Goal: Task Accomplishment & Management: Complete application form

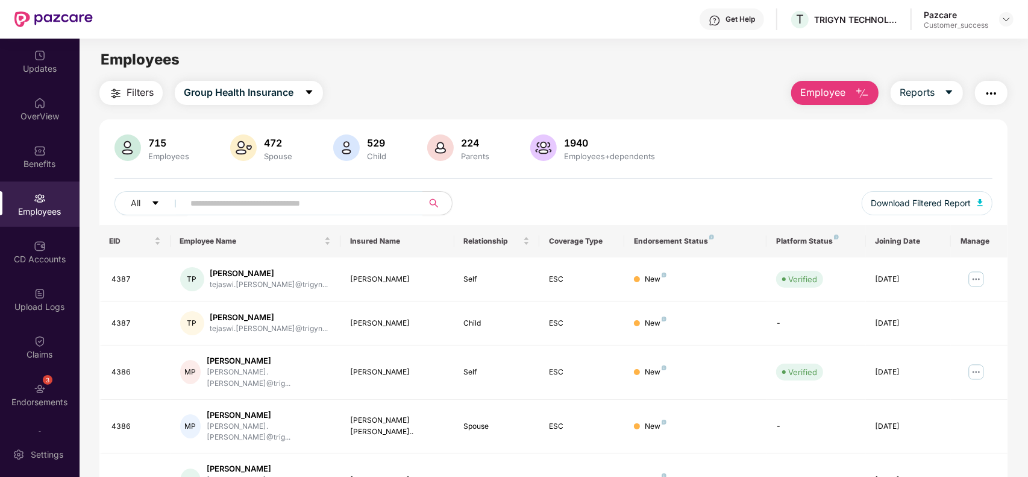
click at [826, 95] on span "Employee" at bounding box center [822, 92] width 45 height 15
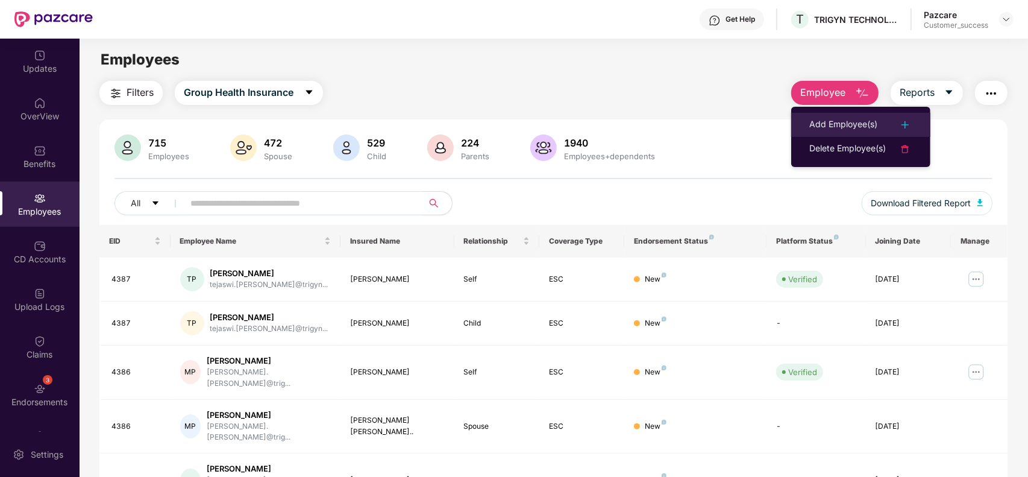
click at [809, 118] on div "Add Employee(s)" at bounding box center [843, 125] width 68 height 14
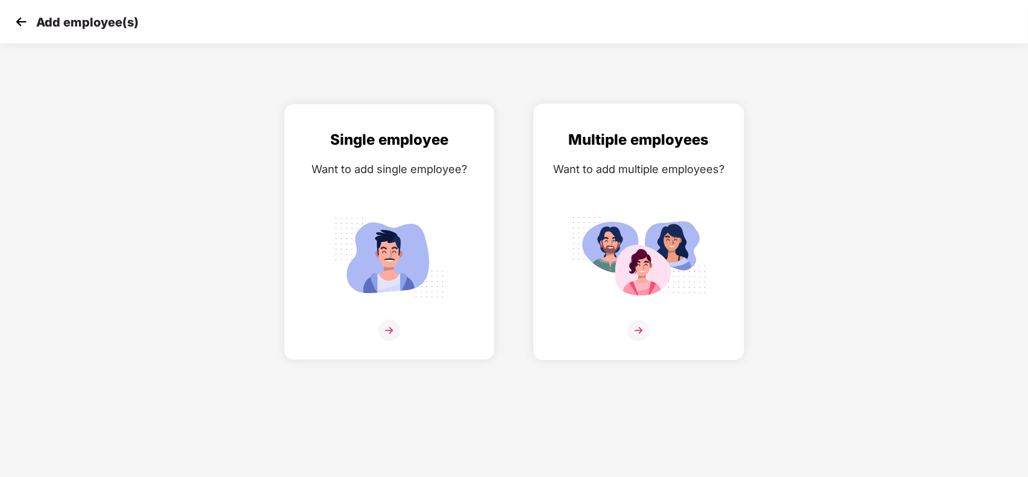
click at [632, 328] on img at bounding box center [639, 330] width 22 height 22
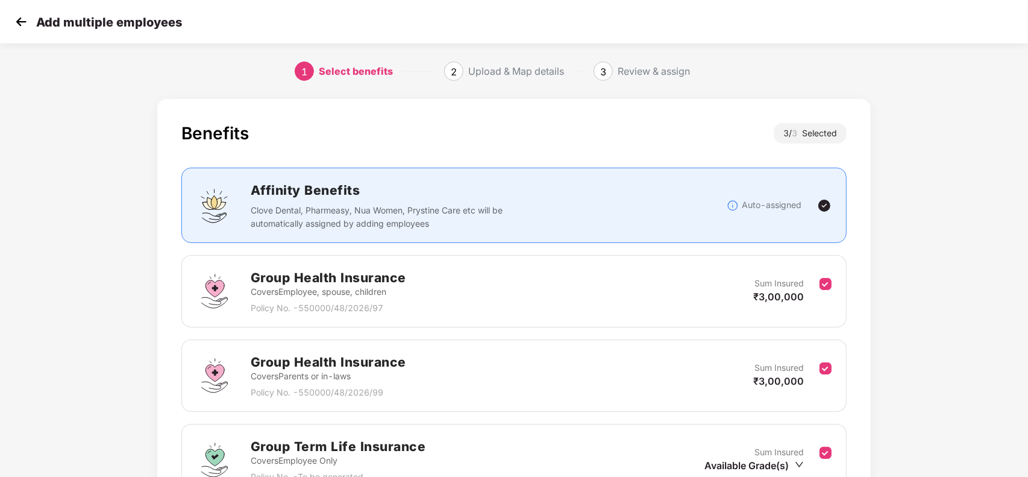
click at [676, 119] on div "Benefits 3 / 3 Selected Affinity Benefits Clove Dental, Pharmeasy, Nua Women, P…" at bounding box center [514, 355] width 714 height 512
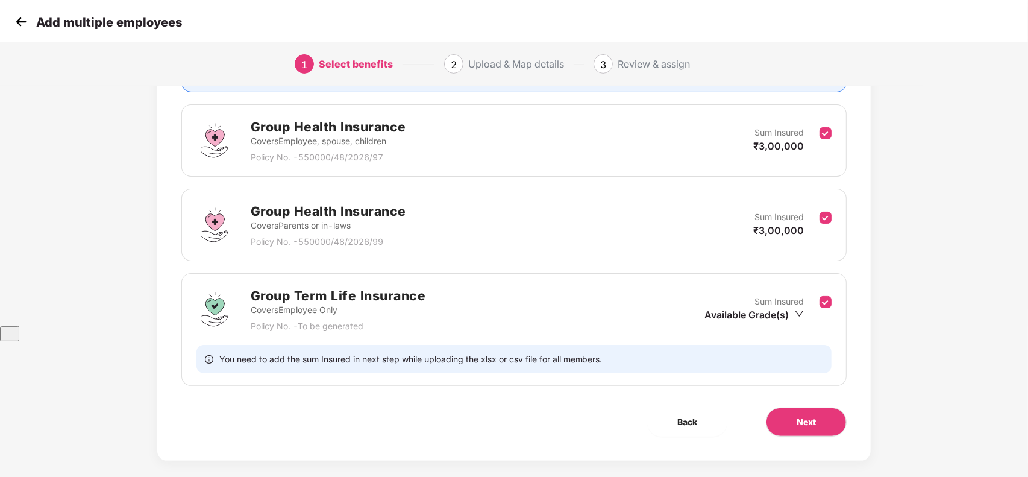
scroll to position [166, 0]
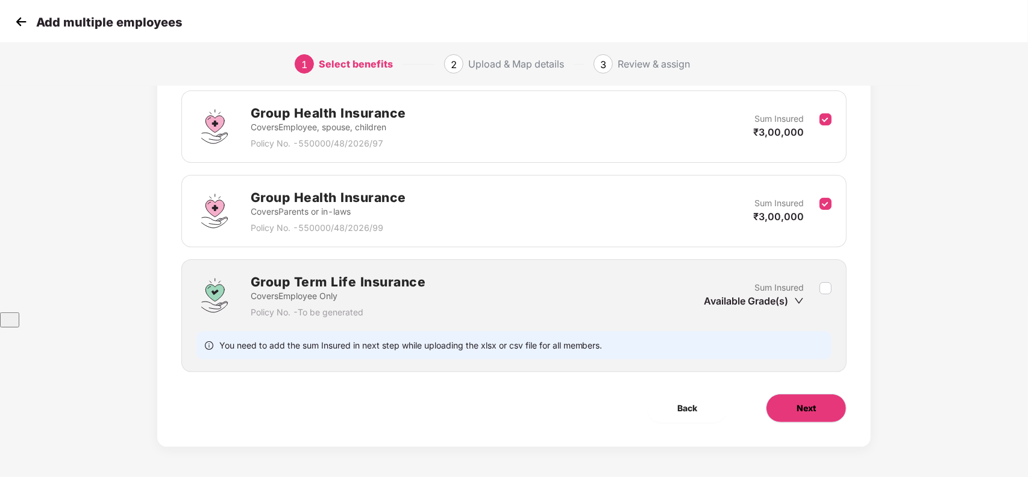
click at [809, 398] on button "Next" at bounding box center [806, 407] width 81 height 29
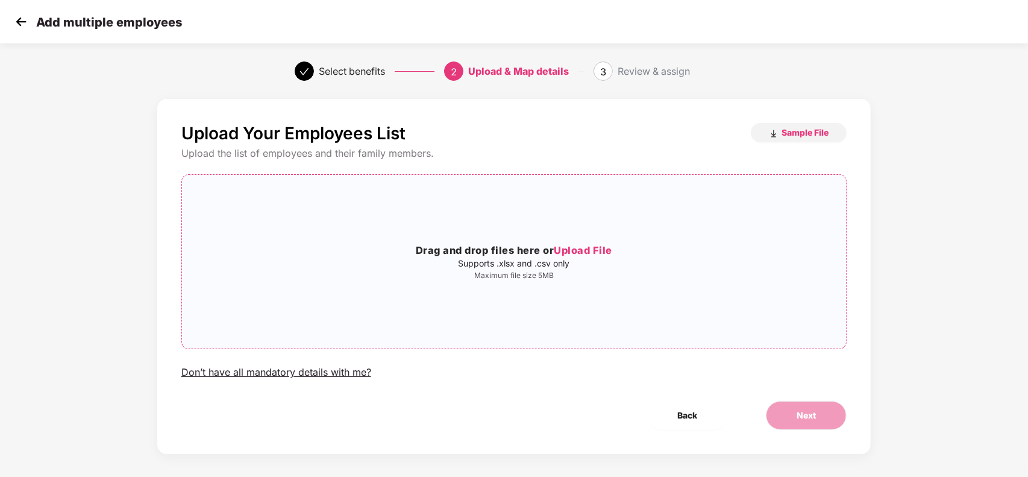
click at [588, 249] on span "Upload File" at bounding box center [583, 250] width 58 height 12
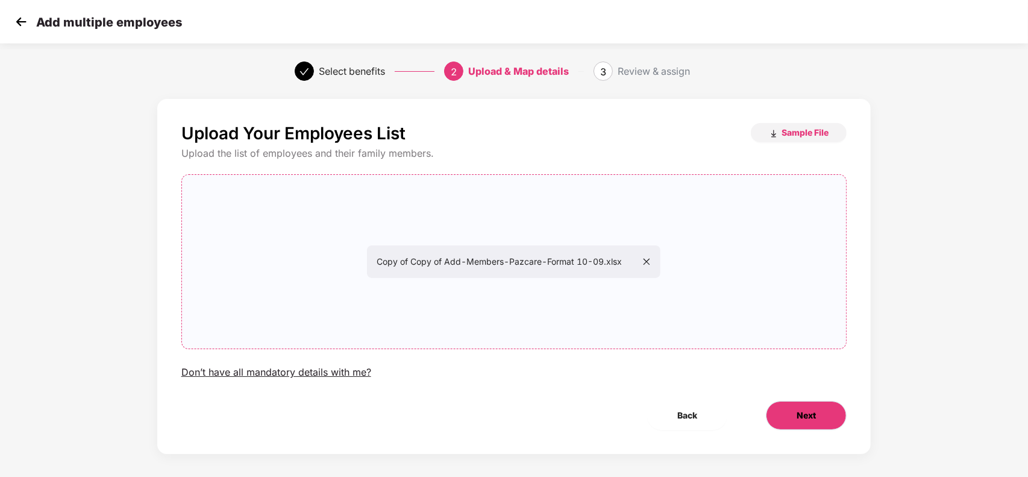
click at [803, 414] on span "Next" at bounding box center [806, 415] width 19 height 13
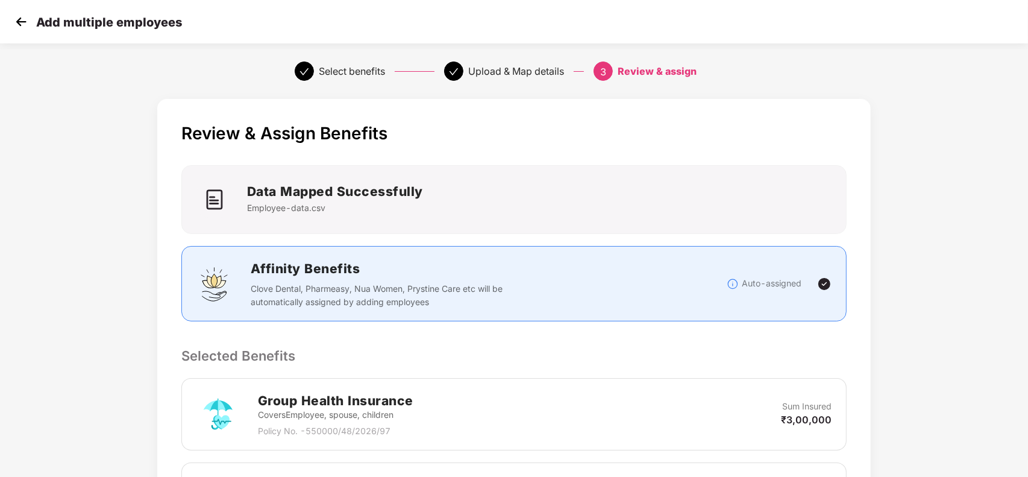
click at [759, 356] on p "Selected Benefits" at bounding box center [514, 355] width 666 height 20
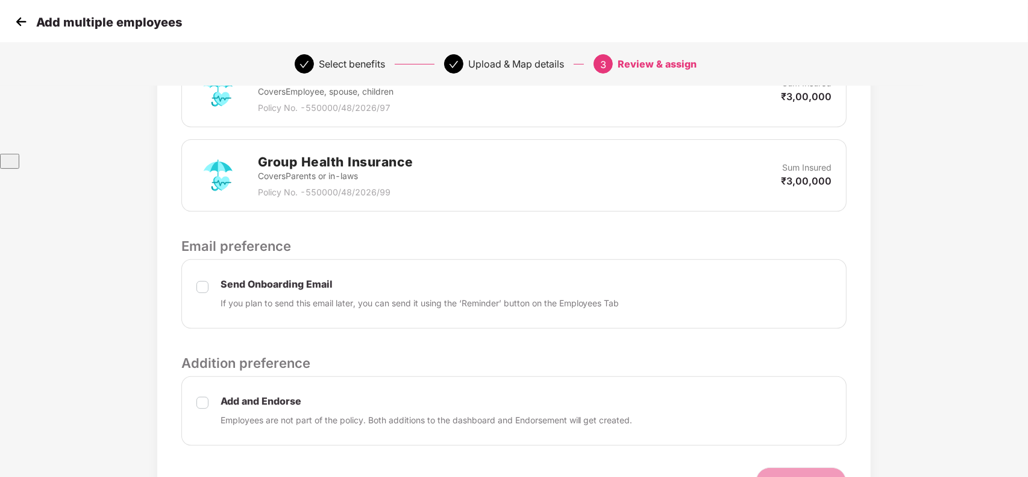
scroll to position [398, 0]
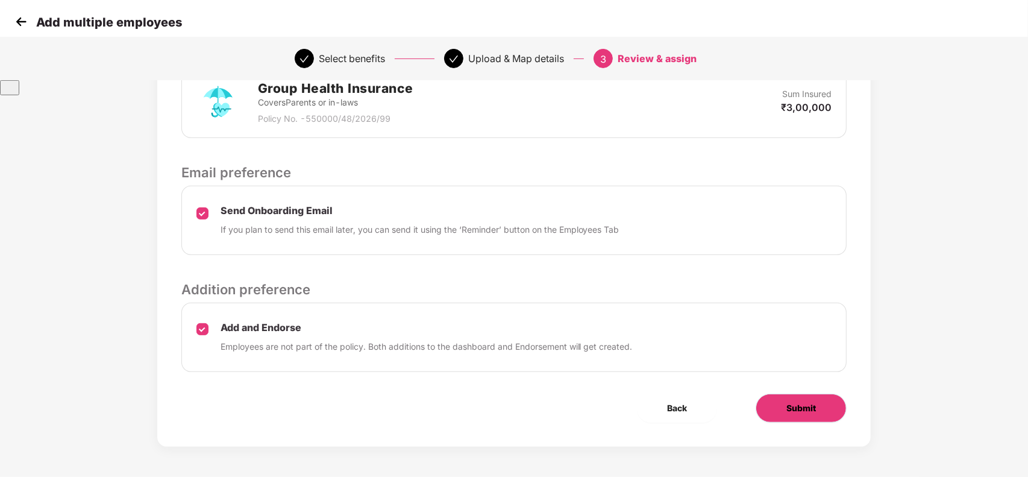
click at [788, 409] on span "Submit" at bounding box center [801, 407] width 30 height 13
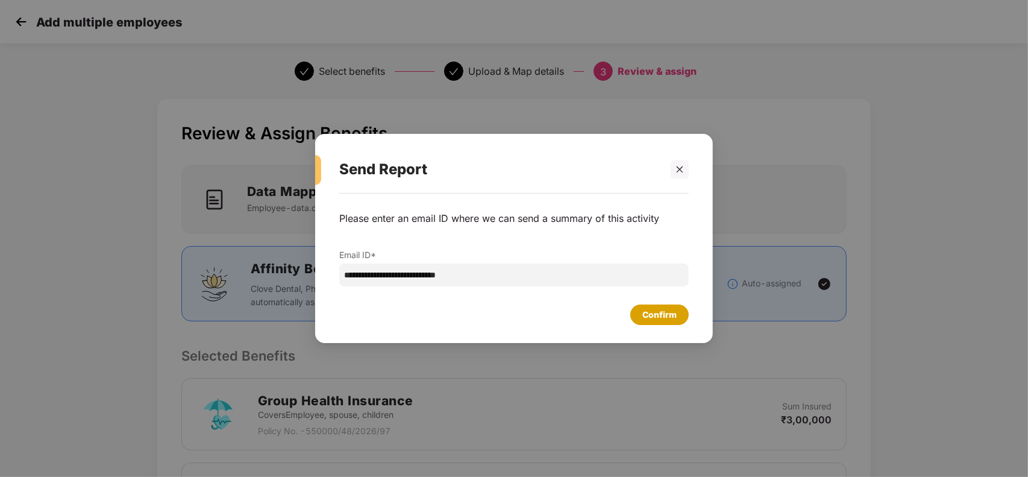
click at [657, 313] on div "Confirm" at bounding box center [659, 314] width 34 height 13
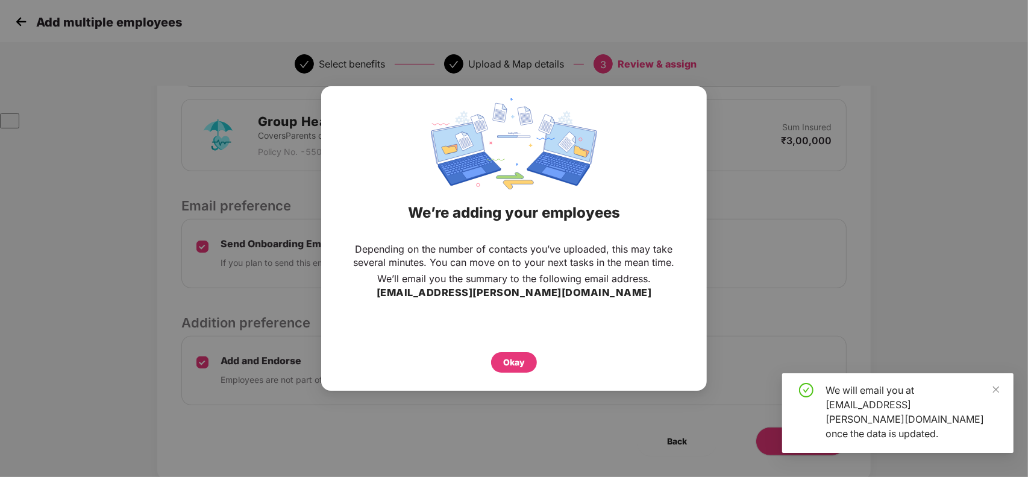
scroll to position [398, 0]
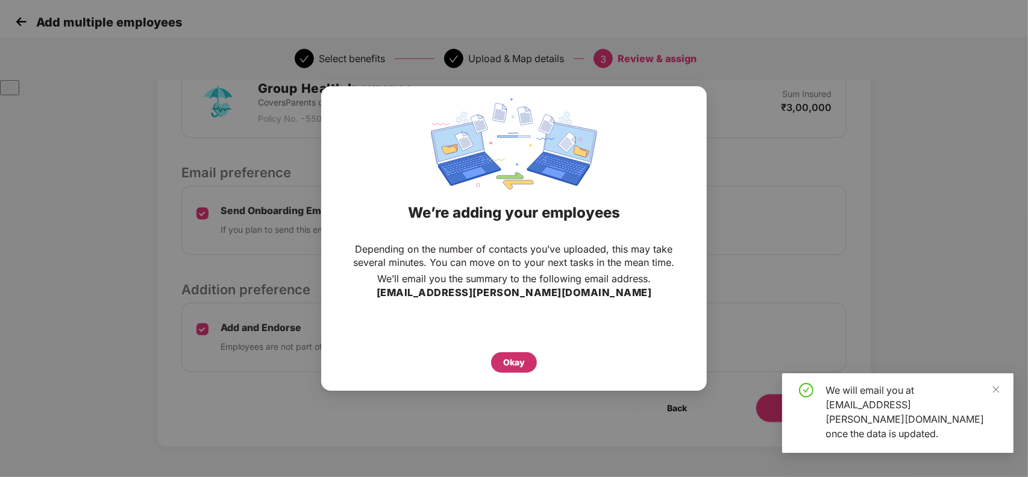
click at [507, 363] on div "Okay" at bounding box center [514, 362] width 22 height 13
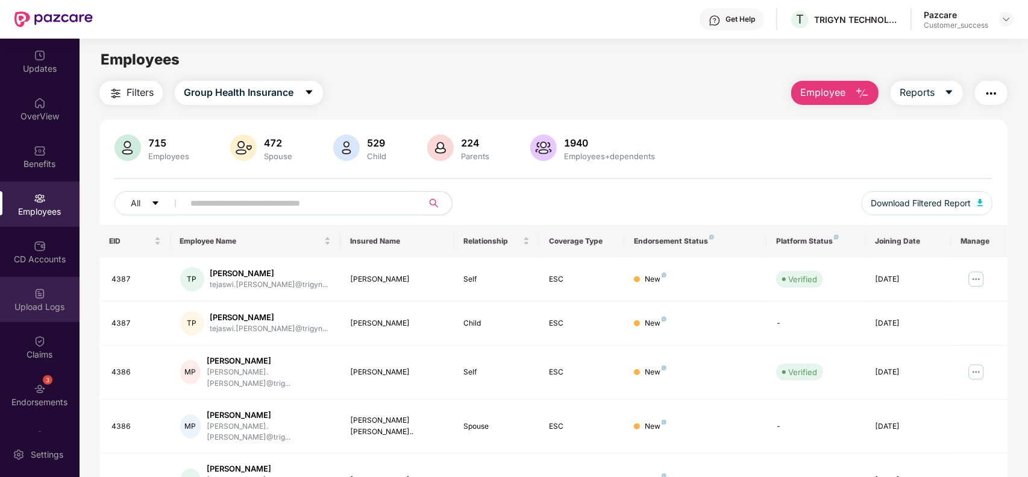
click at [49, 284] on div "Upload Logs" at bounding box center [40, 299] width 80 height 45
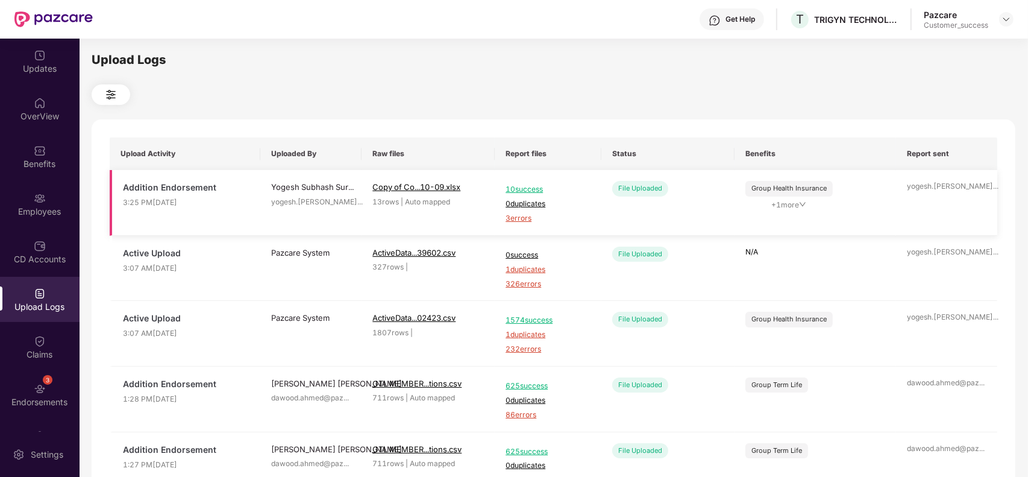
click at [792, 208] on span "+ 1 more" at bounding box center [788, 204] width 87 height 11
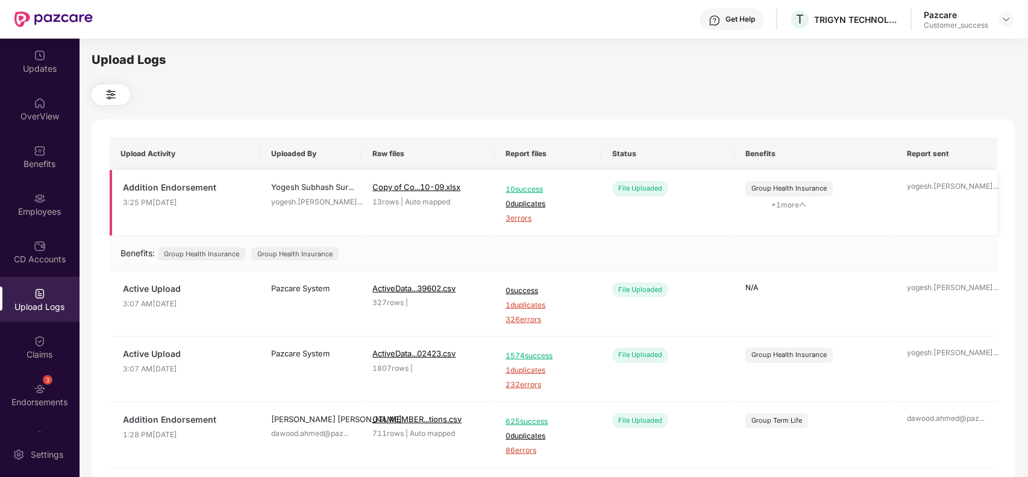
click at [792, 208] on span "+ 1 more" at bounding box center [788, 204] width 87 height 11
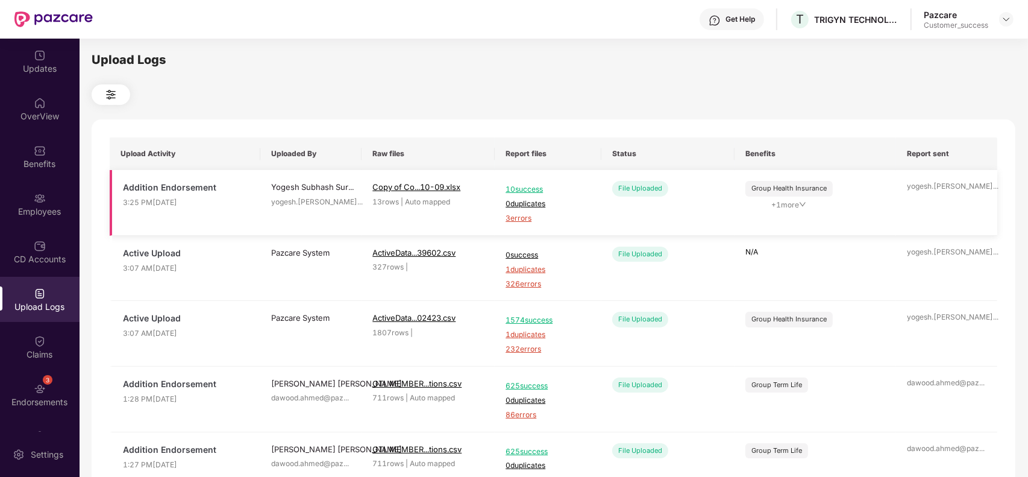
click at [525, 217] on span "3 errors" at bounding box center [548, 218] width 85 height 11
click at [36, 155] on div "Benefits" at bounding box center [40, 156] width 80 height 45
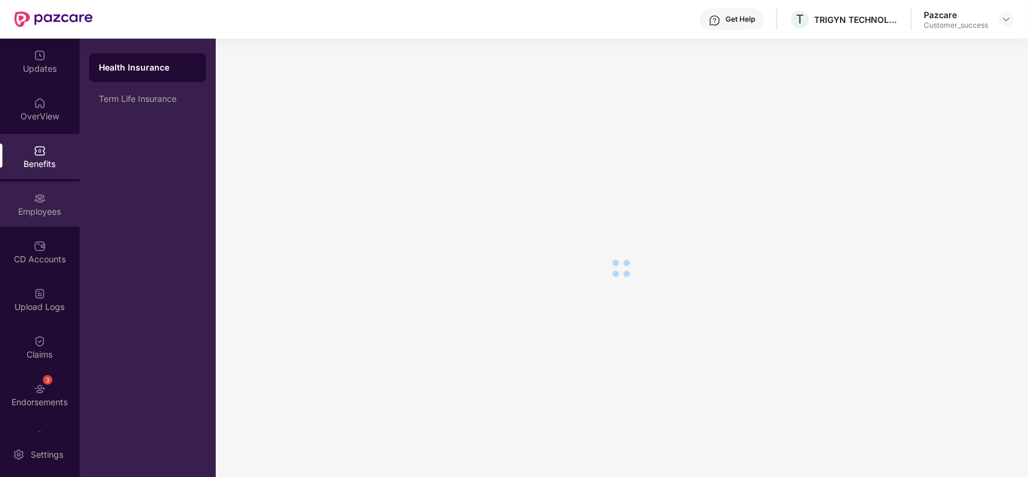
click at [43, 208] on div "Employees" at bounding box center [40, 211] width 80 height 12
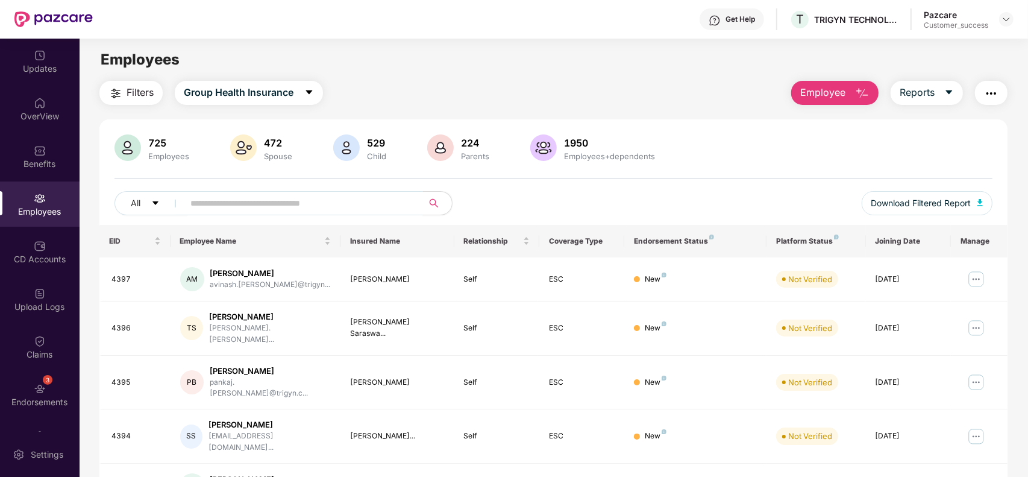
click at [251, 197] on input "text" at bounding box center [298, 203] width 216 height 18
paste input "****"
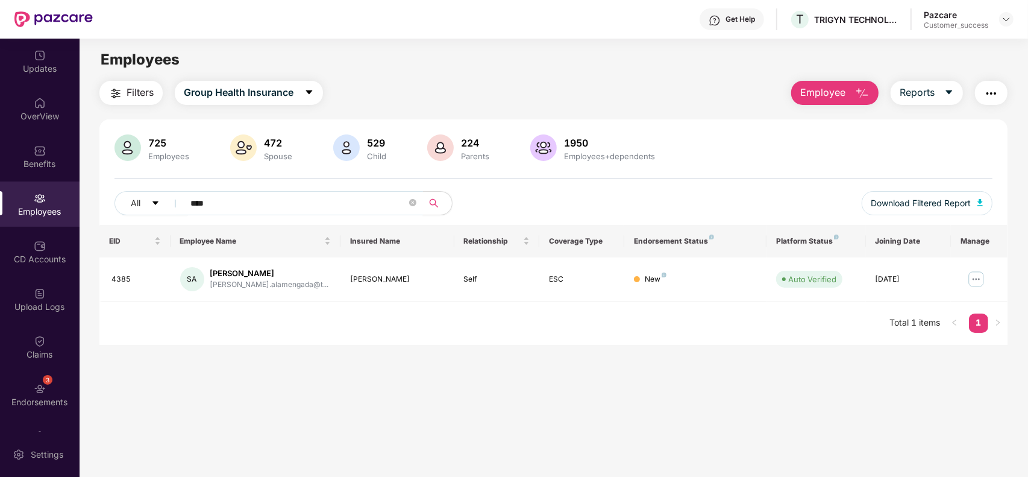
paste input "text"
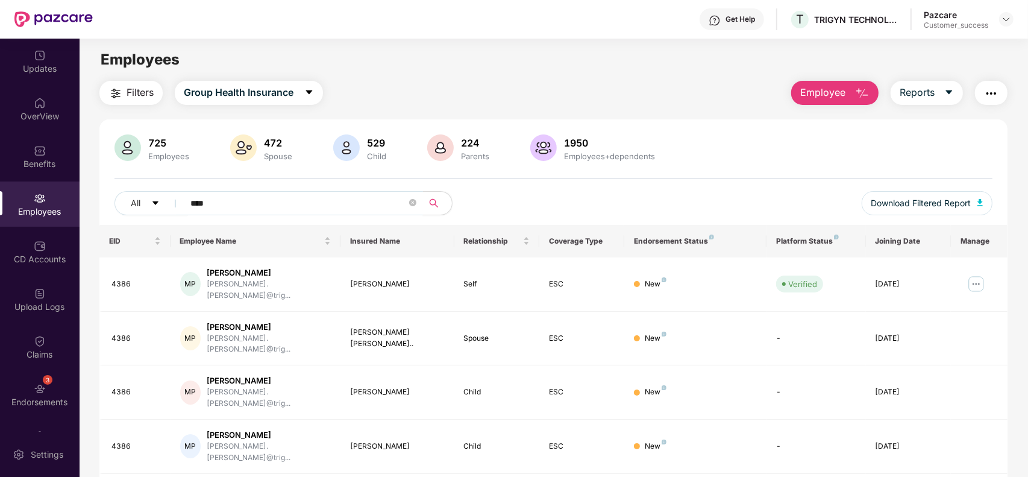
paste input "text"
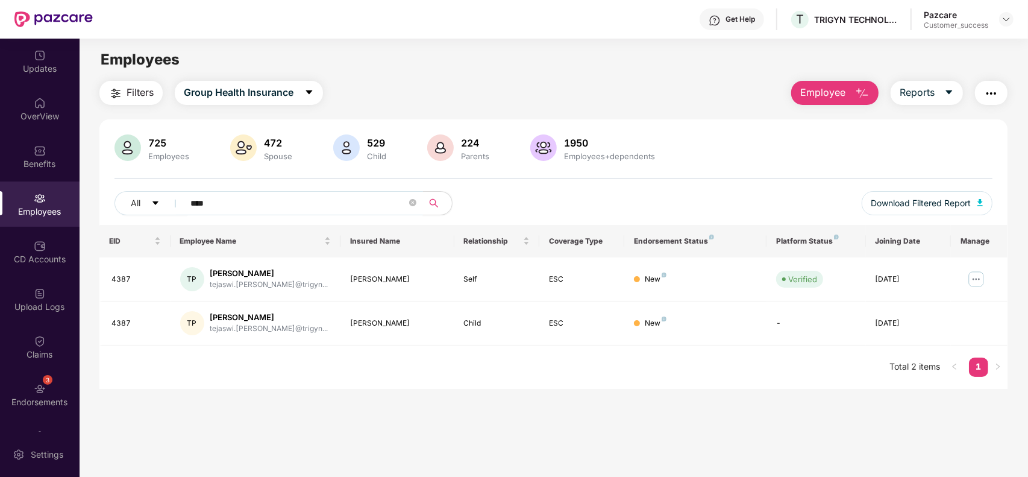
type input "****"
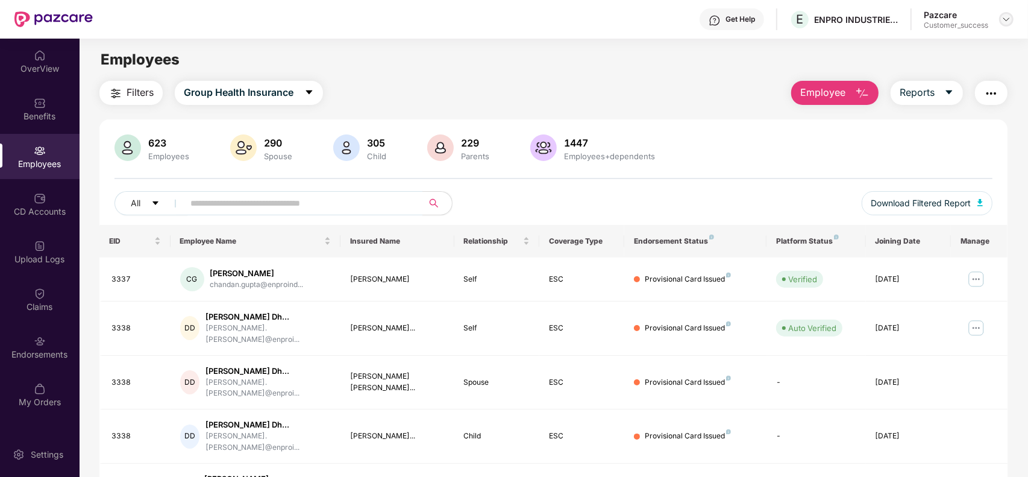
click at [1002, 21] on img at bounding box center [1007, 19] width 10 height 10
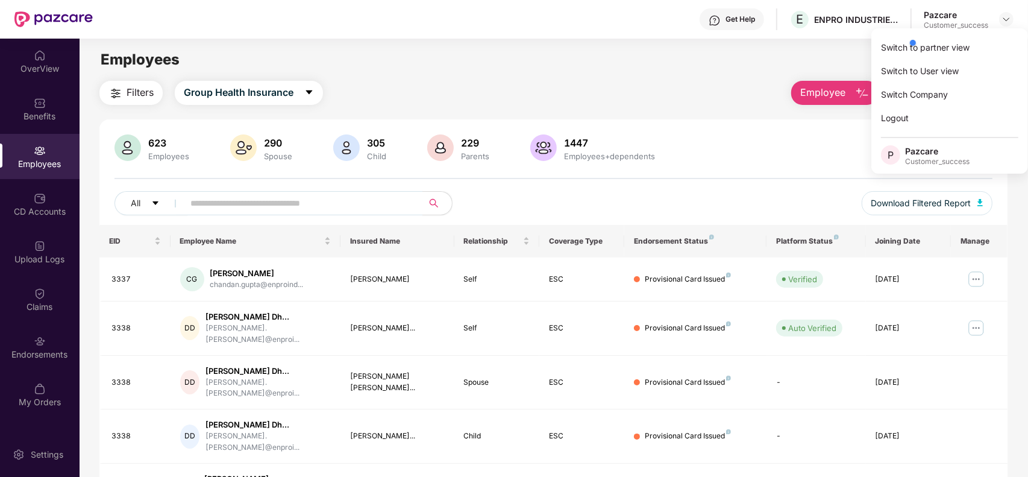
click at [935, 49] on div at bounding box center [965, 43] width 114 height 24
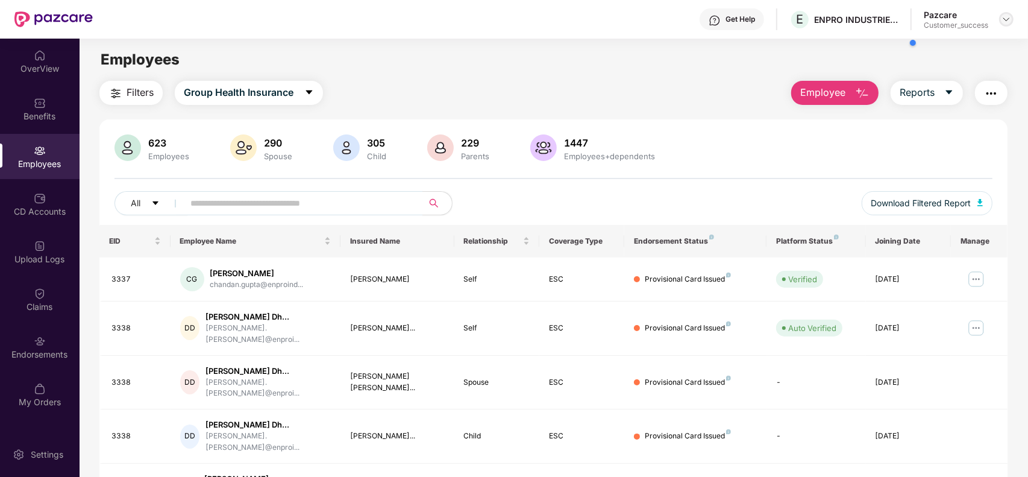
click at [1004, 24] on div at bounding box center [1006, 19] width 14 height 14
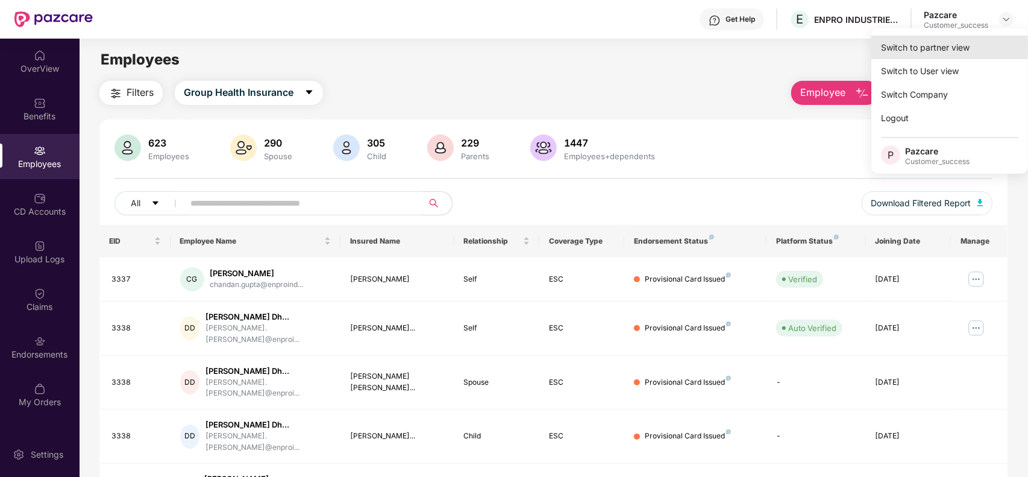
click at [908, 43] on div "Switch to partner view" at bounding box center [949, 48] width 157 height 24
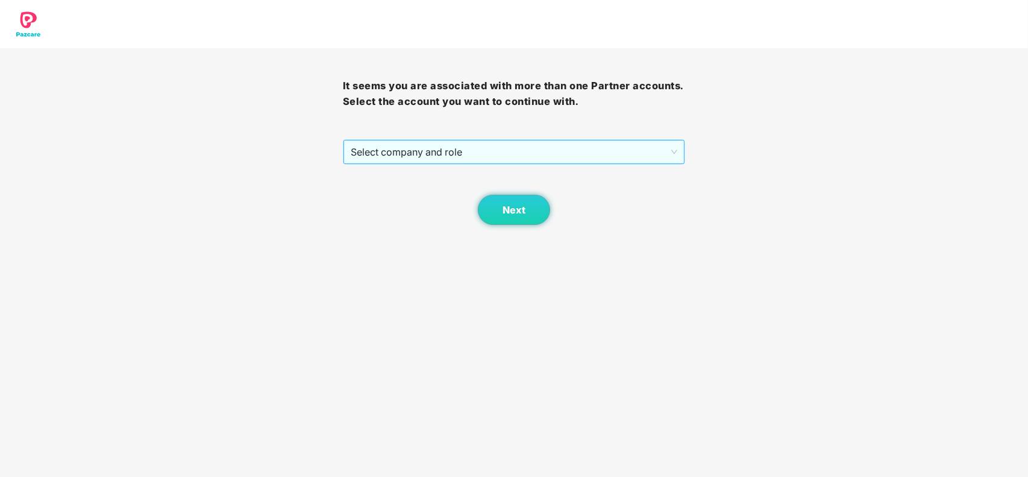
click at [474, 154] on span "Select company and role" at bounding box center [514, 151] width 327 height 23
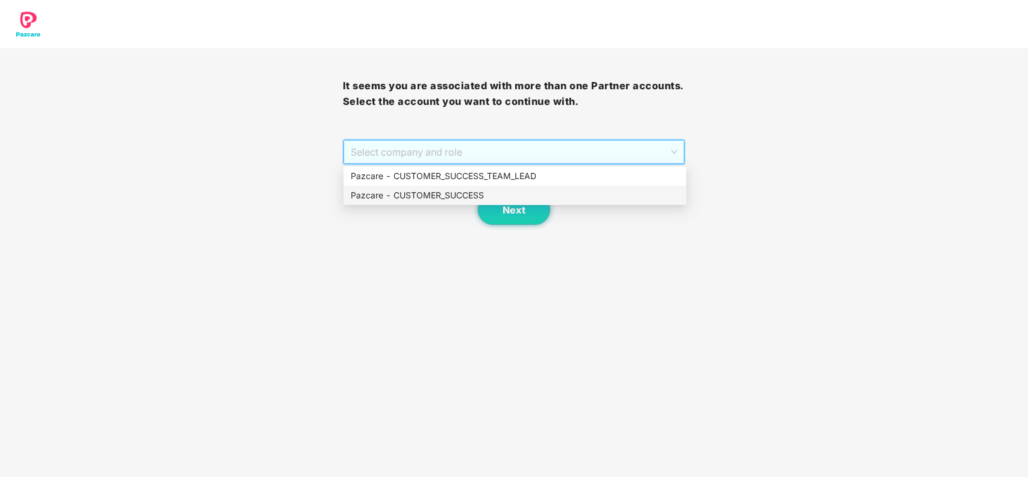
click at [447, 193] on div "Pazcare - CUSTOMER_SUCCESS" at bounding box center [515, 195] width 328 height 13
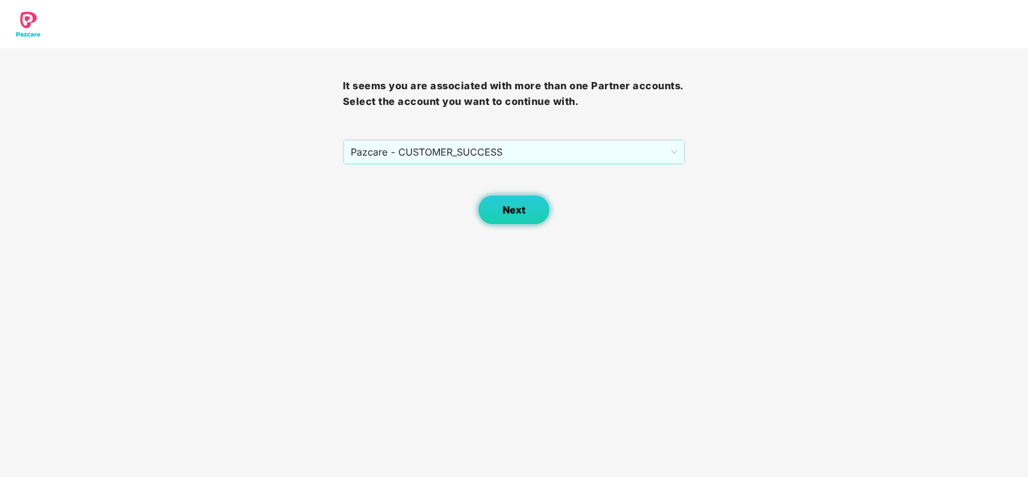
click at [510, 215] on span "Next" at bounding box center [514, 209] width 23 height 11
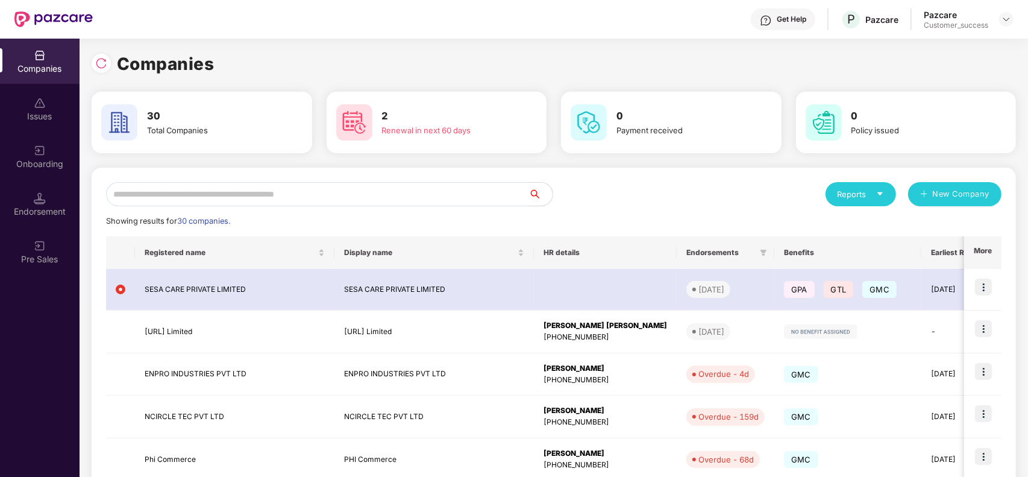
click at [206, 196] on input "text" at bounding box center [317, 194] width 422 height 24
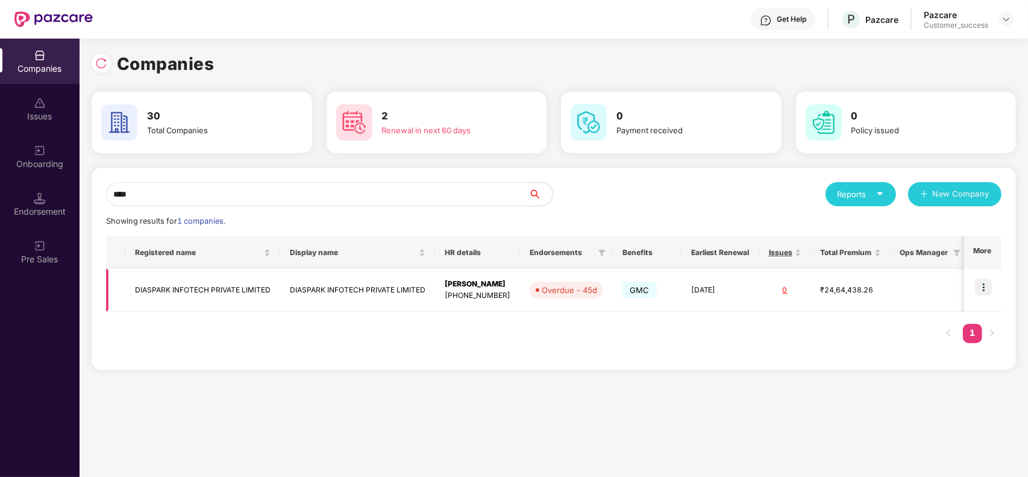
type input "****"
click at [977, 294] on img at bounding box center [983, 286] width 17 height 17
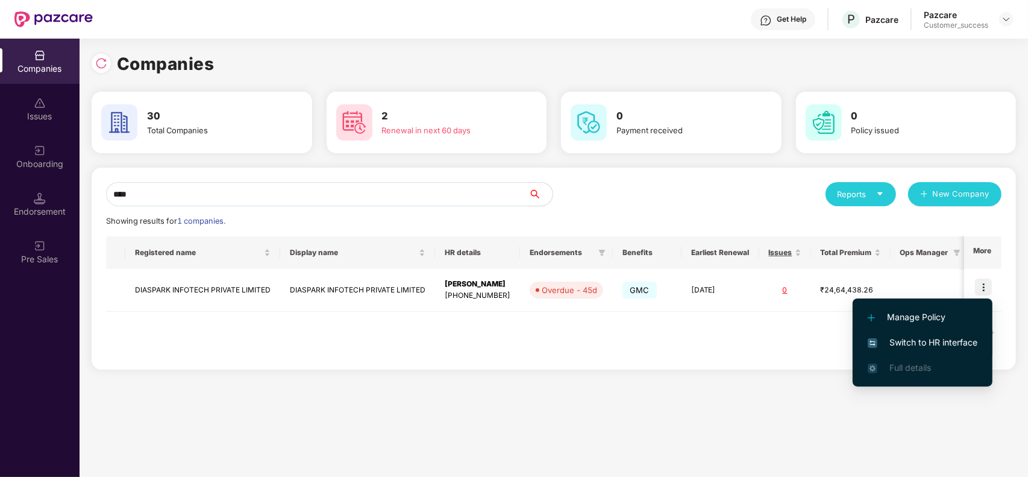
click at [914, 339] on span "Switch to HR interface" at bounding box center [923, 342] width 110 height 13
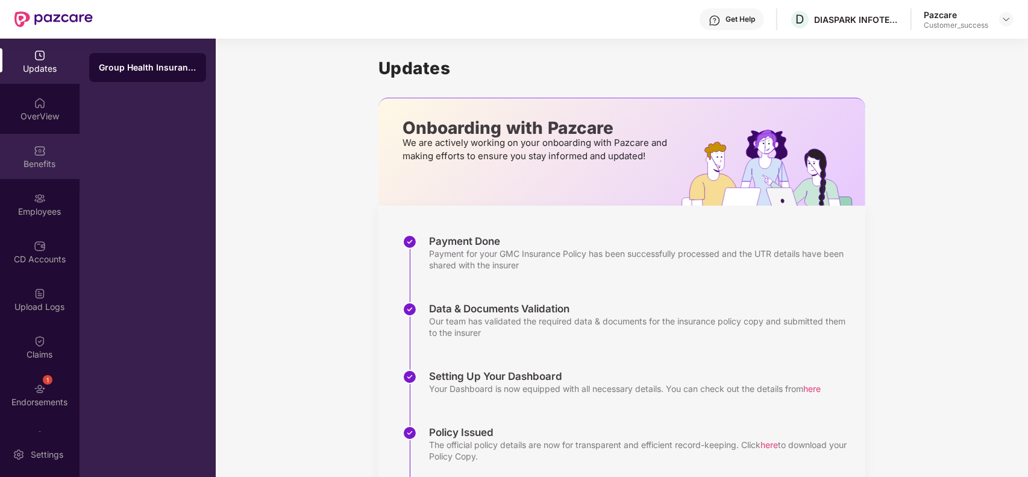
click at [43, 160] on div "Benefits" at bounding box center [40, 164] width 80 height 12
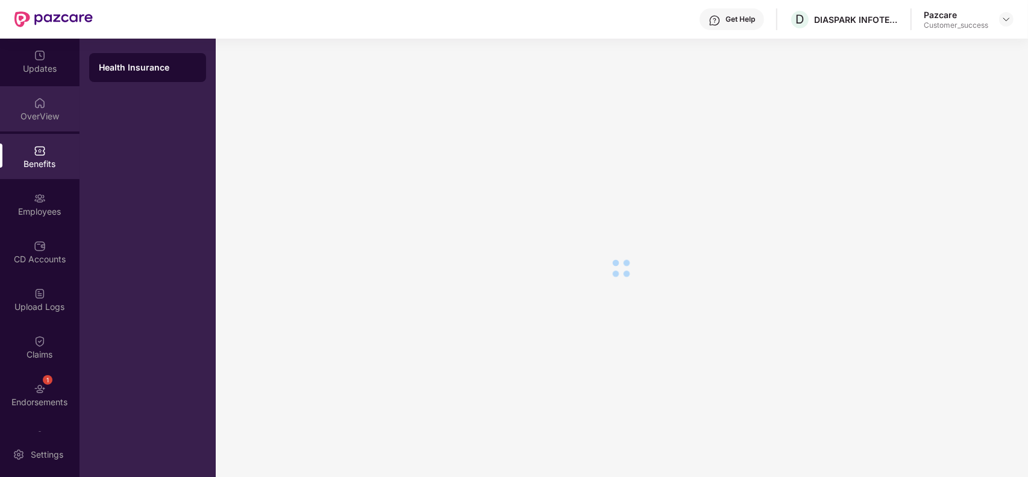
click at [41, 116] on div "OverView" at bounding box center [40, 116] width 80 height 12
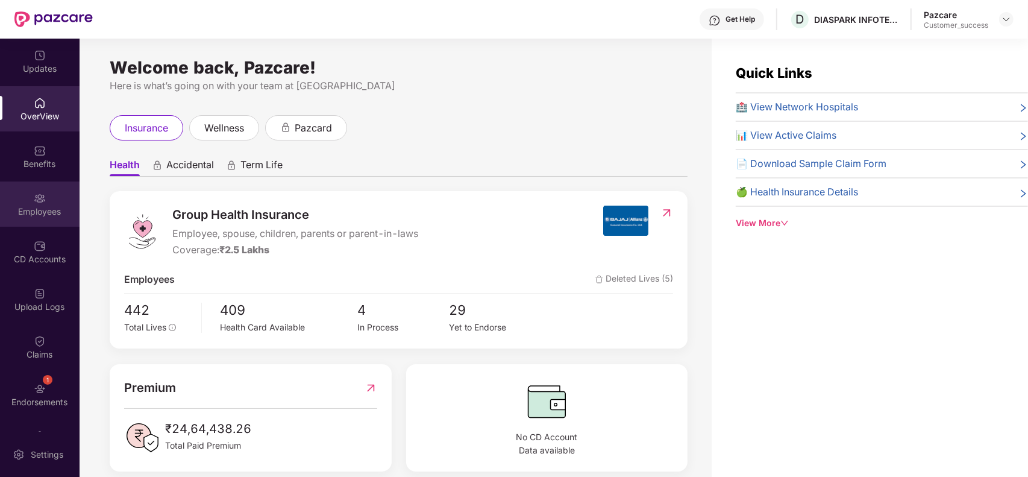
click at [34, 204] on div "Employees" at bounding box center [40, 203] width 80 height 45
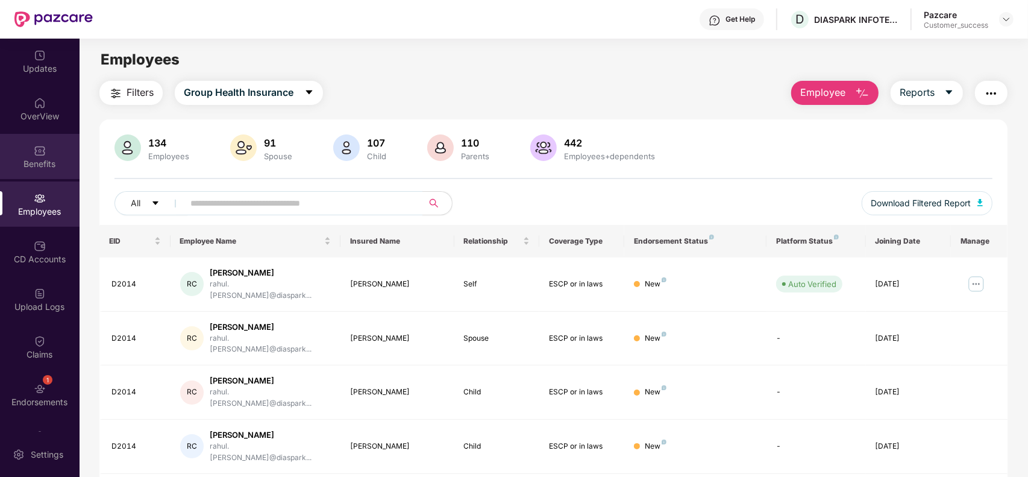
click at [34, 163] on div "Benefits" at bounding box center [40, 164] width 80 height 12
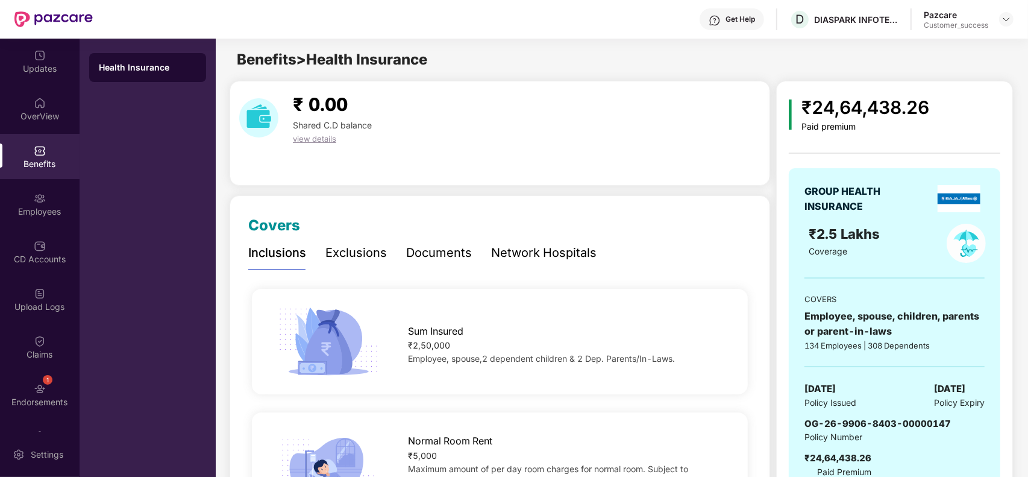
click at [937, 63] on div "Benefits > Health Insurance" at bounding box center [621, 59] width 811 height 23
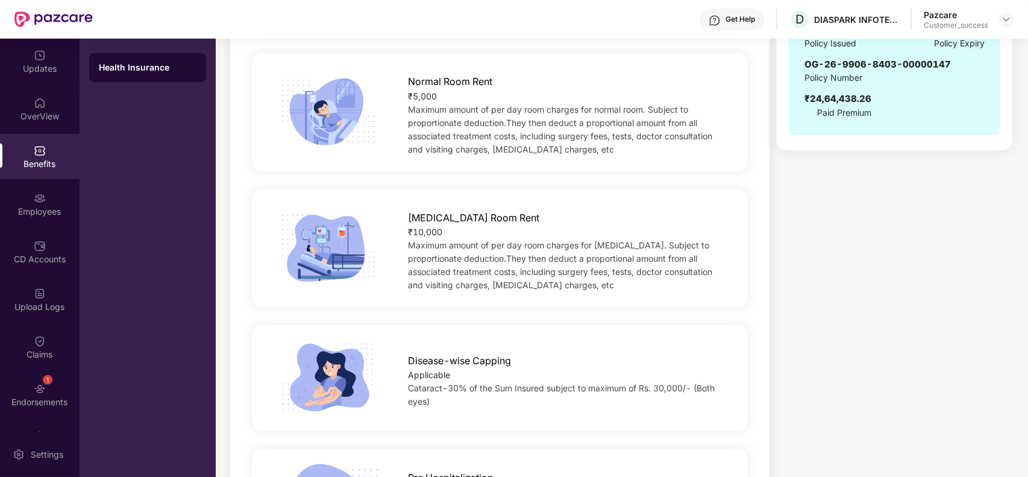
scroll to position [392, 0]
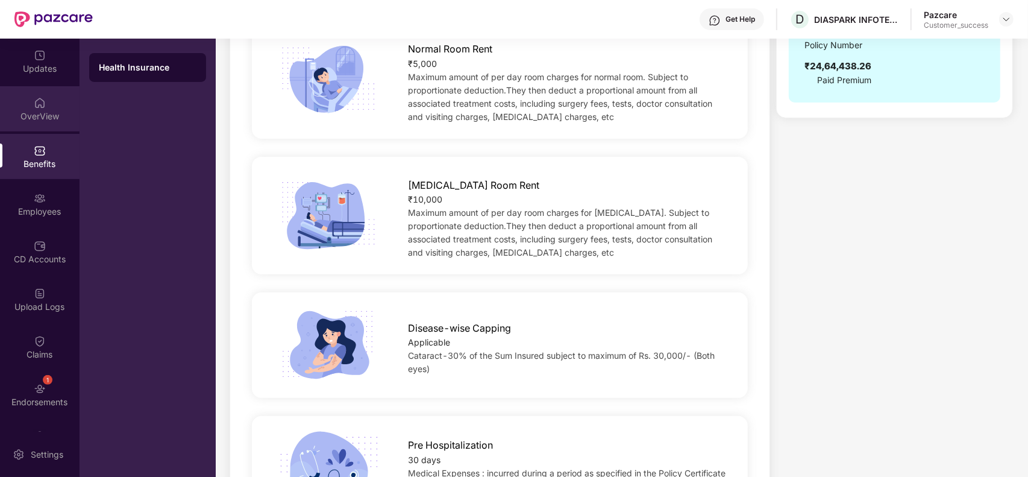
click at [44, 98] on div "OverView" at bounding box center [40, 108] width 80 height 45
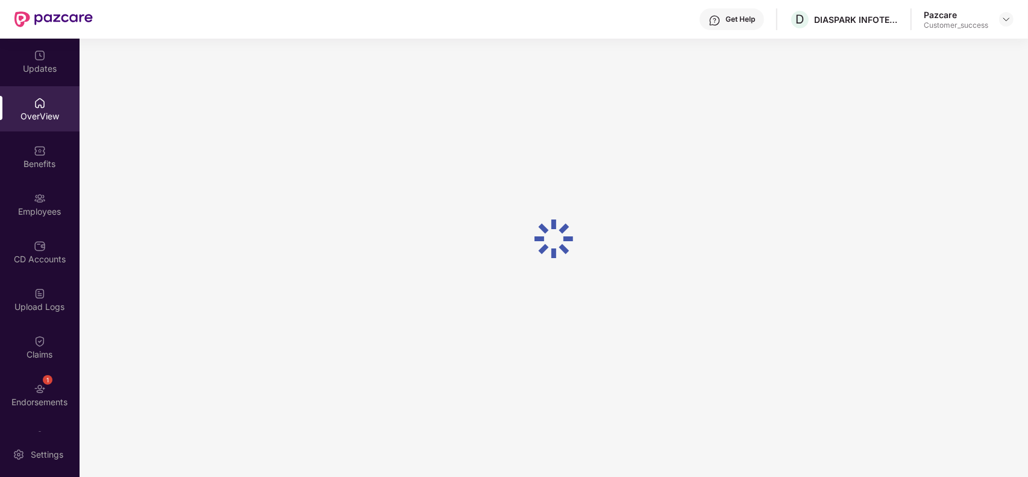
scroll to position [38, 0]
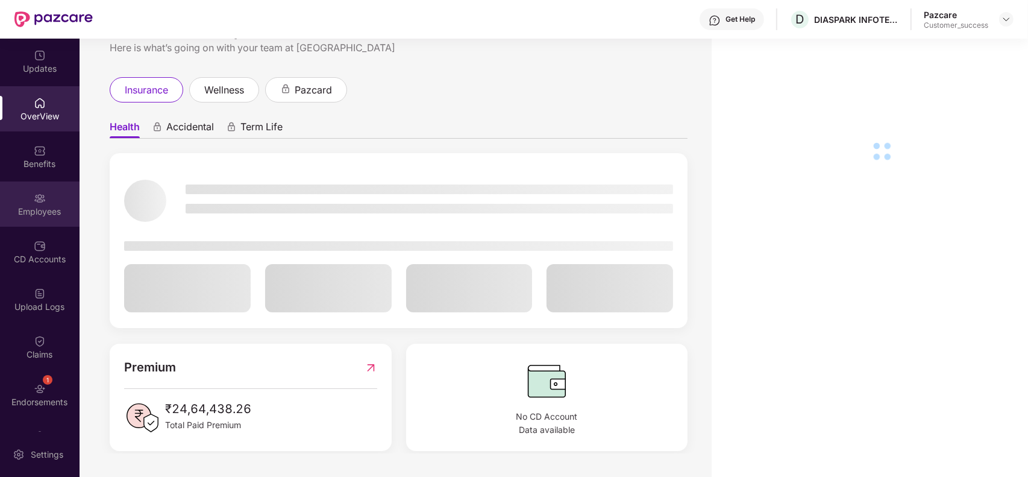
click at [49, 201] on div "Employees" at bounding box center [40, 203] width 80 height 45
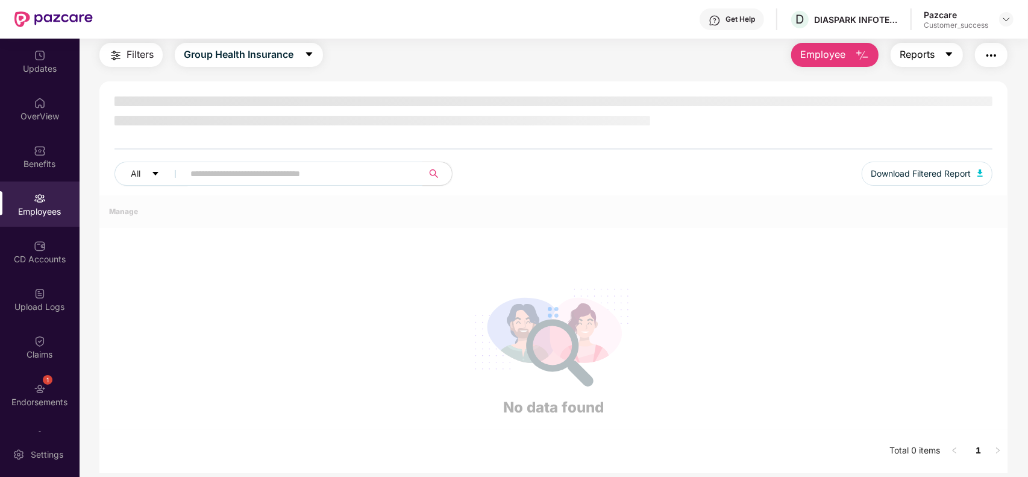
click at [954, 60] on button "Reports" at bounding box center [927, 55] width 72 height 24
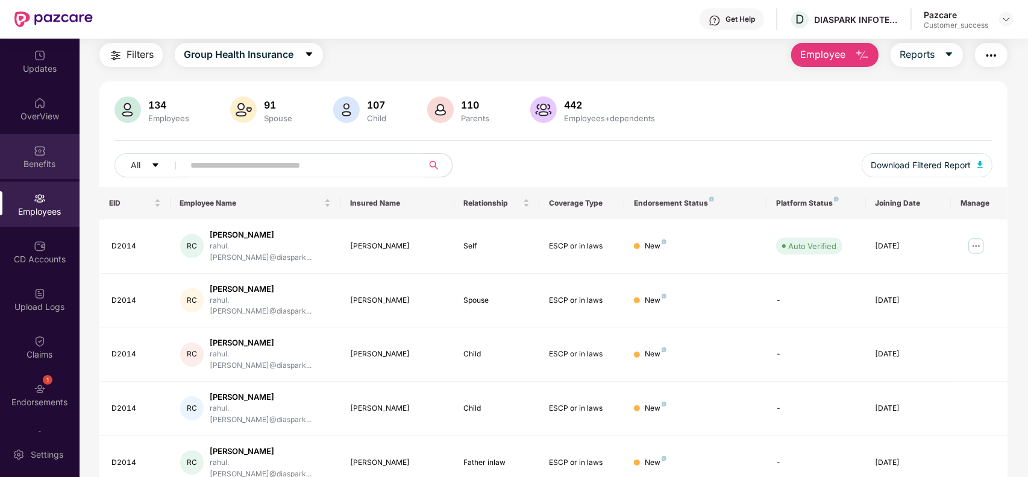
click at [37, 149] on img at bounding box center [40, 151] width 12 height 12
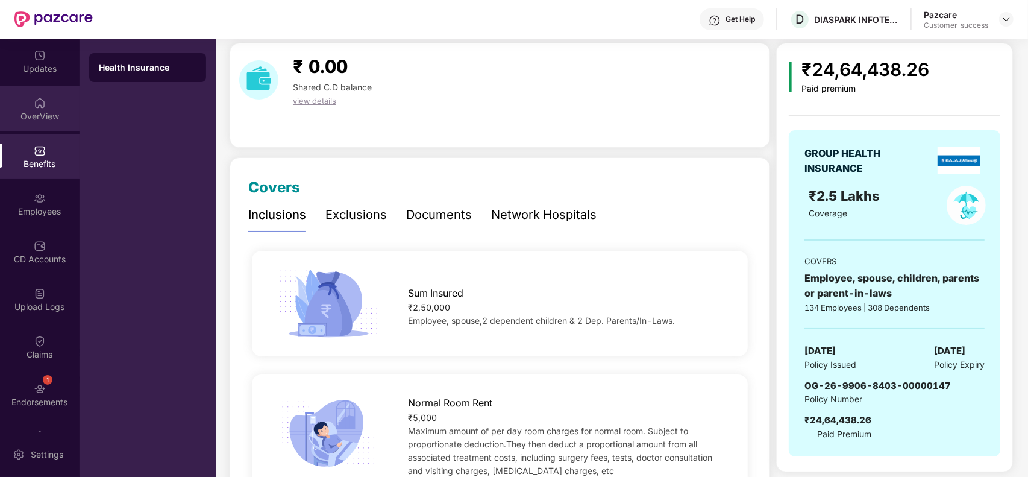
click at [38, 118] on div "OverView" at bounding box center [40, 116] width 80 height 12
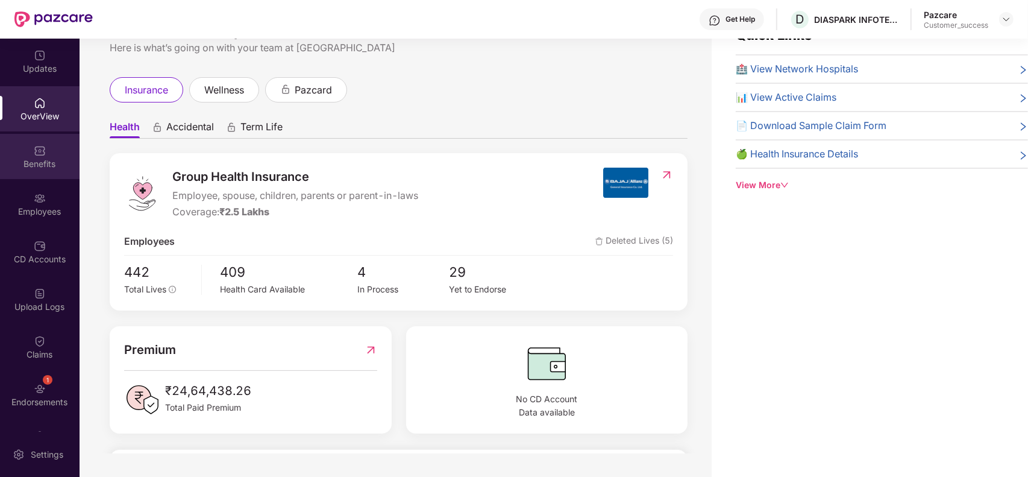
click at [44, 172] on div "Benefits" at bounding box center [40, 156] width 80 height 45
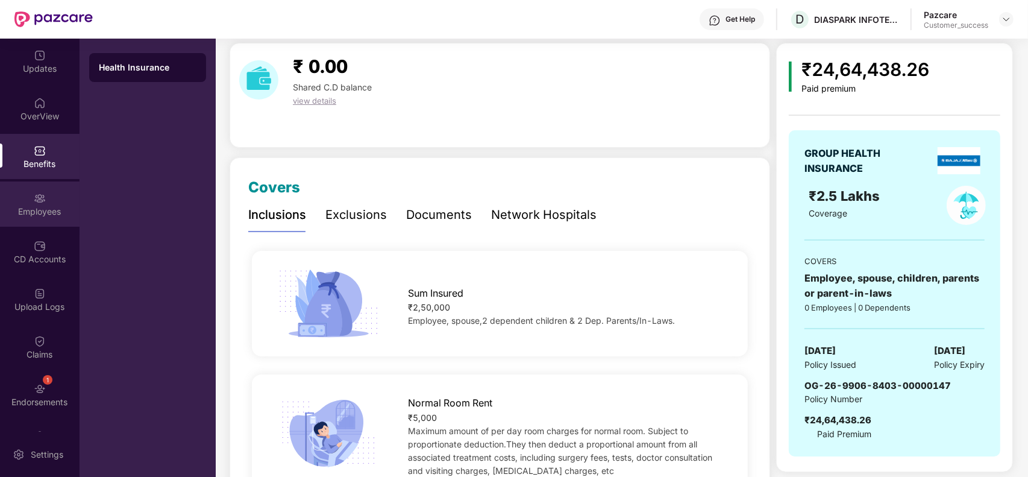
click at [44, 207] on div "Employees" at bounding box center [40, 211] width 80 height 12
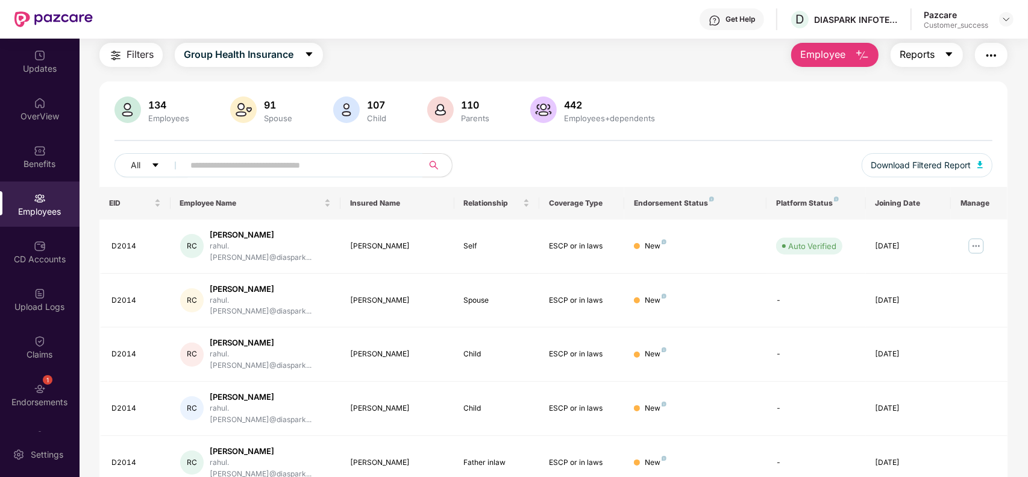
click at [950, 57] on icon "caret-down" at bounding box center [949, 54] width 10 height 10
click at [993, 55] on img "button" at bounding box center [991, 55] width 14 height 14
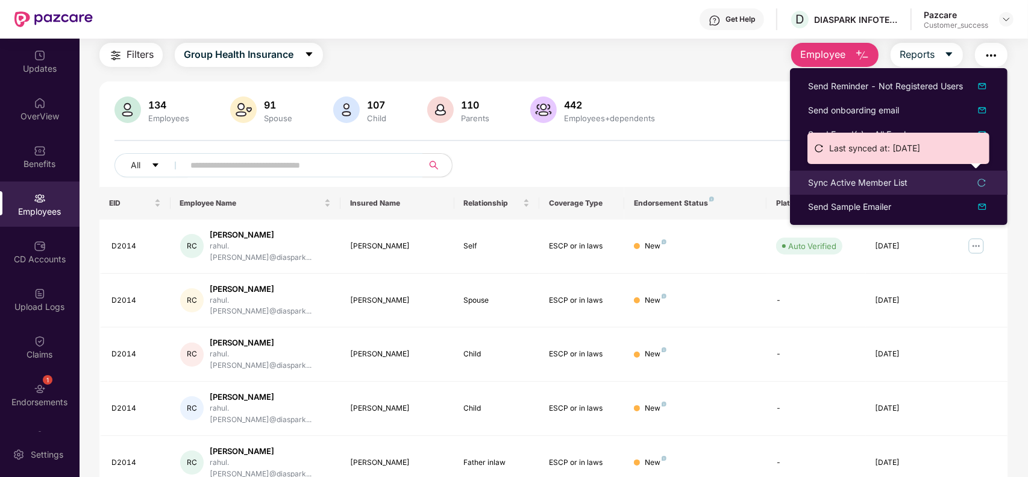
click at [978, 180] on icon "reload" at bounding box center [981, 182] width 8 height 8
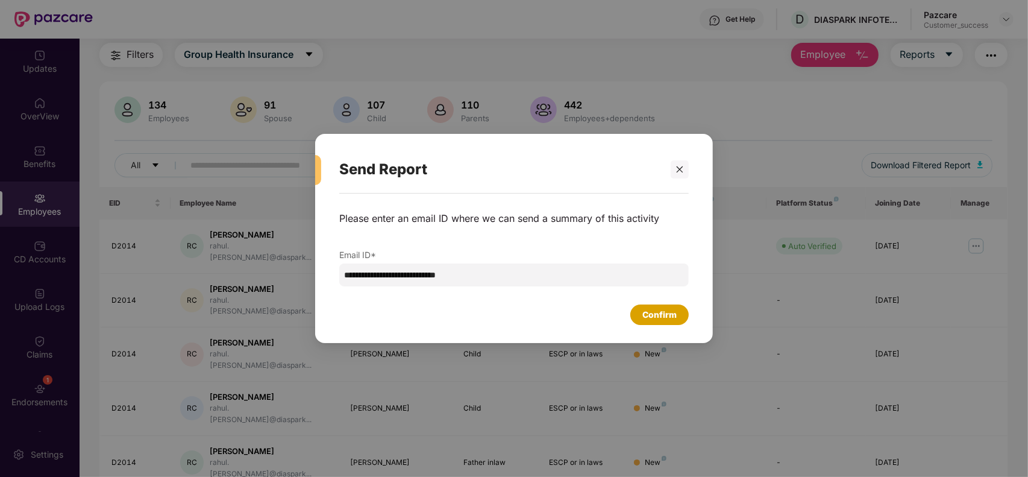
click at [676, 316] on div "Confirm" at bounding box center [659, 314] width 34 height 13
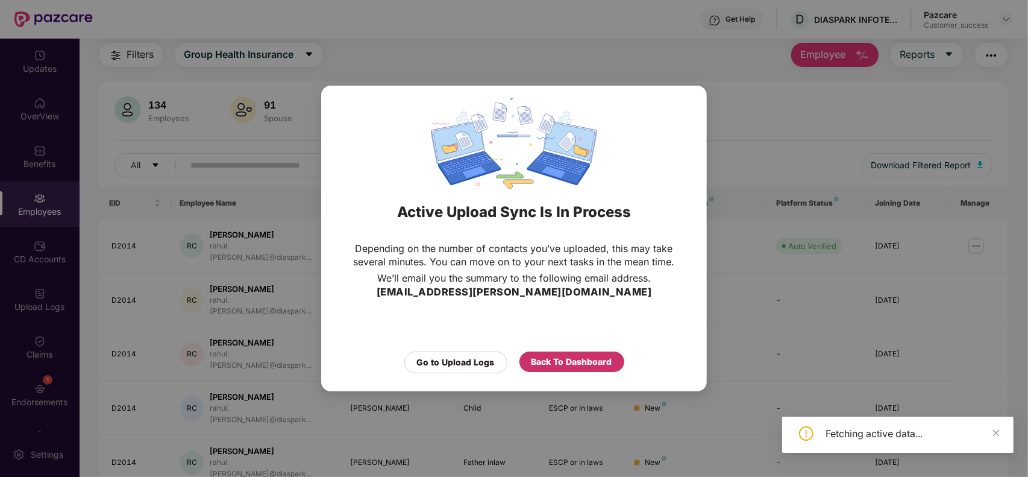
click at [581, 360] on div "Back To Dashboard" at bounding box center [571, 361] width 81 height 13
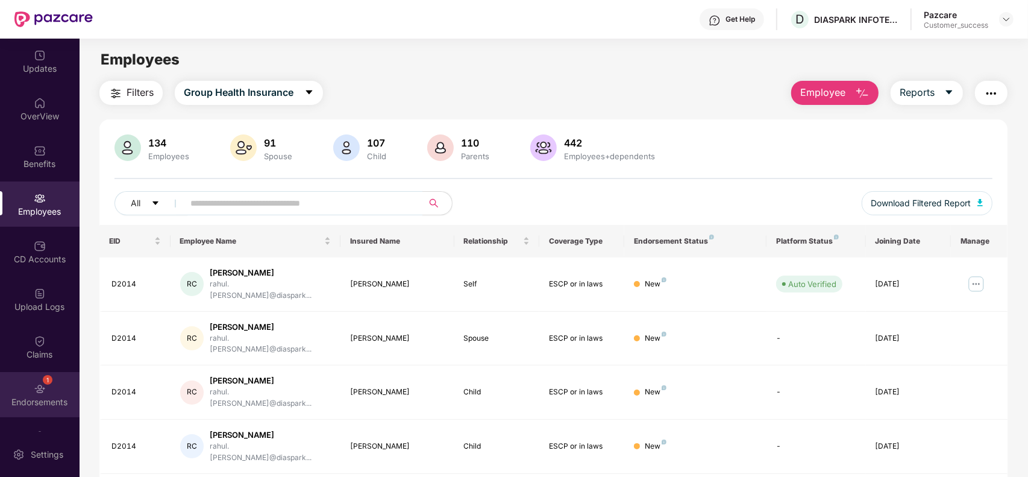
click at [41, 396] on div "Endorsements" at bounding box center [40, 402] width 80 height 12
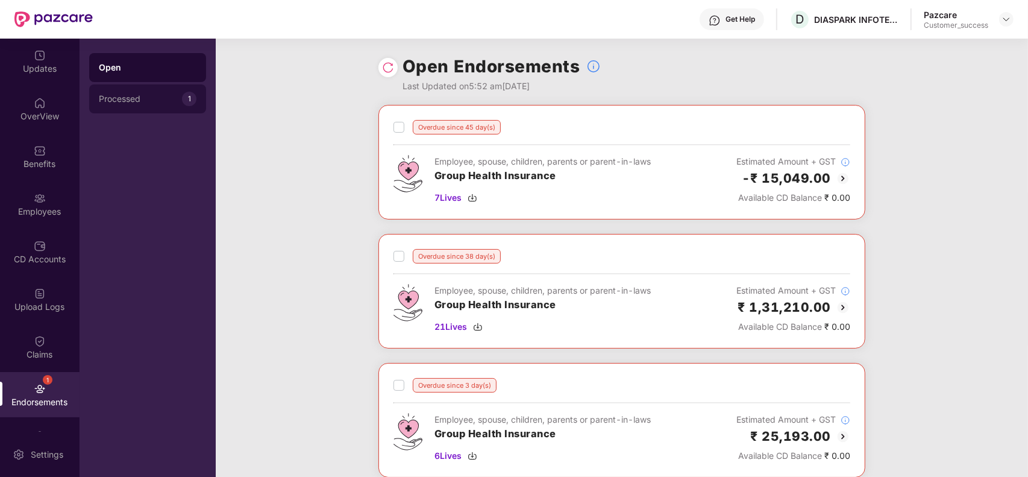
click at [149, 96] on div "Processed" at bounding box center [140, 99] width 83 height 10
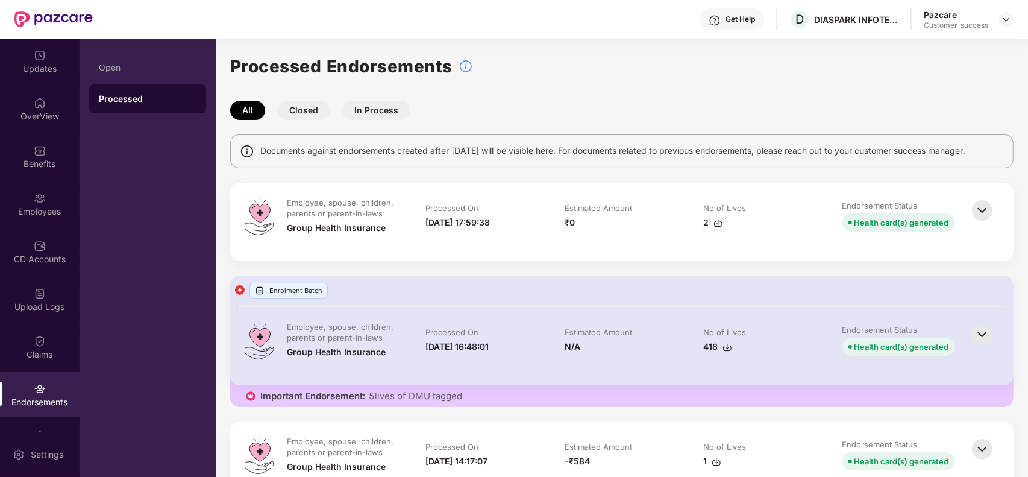
click at [143, 72] on div "Open" at bounding box center [147, 67] width 117 height 29
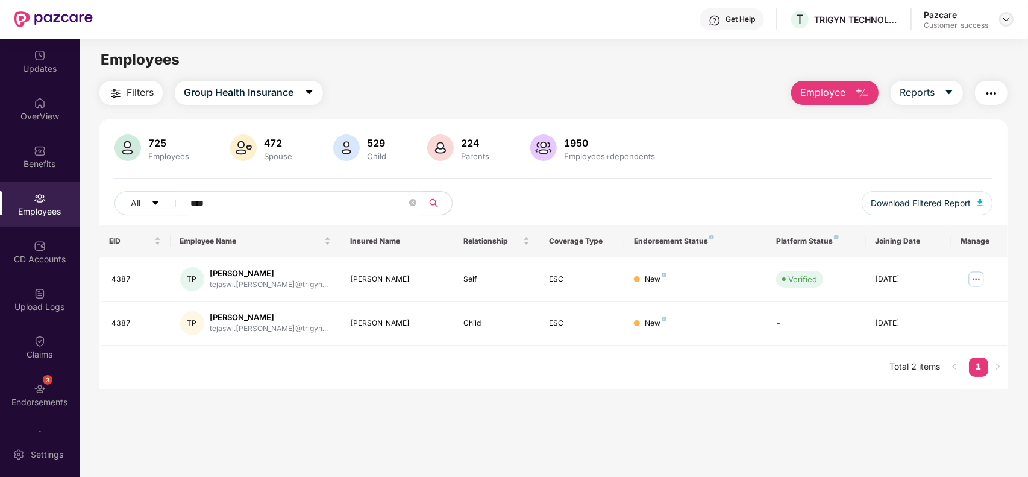
click at [1000, 21] on div at bounding box center [1006, 19] width 14 height 14
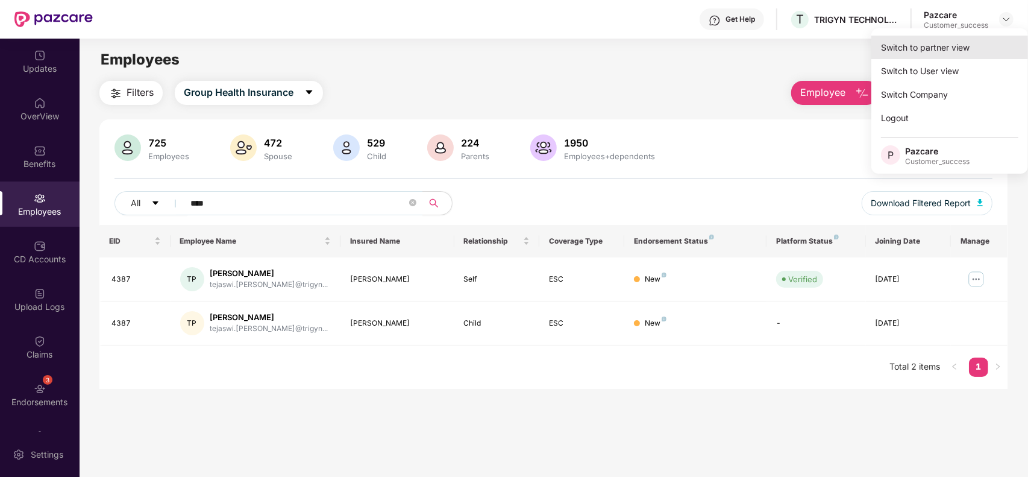
click at [950, 54] on div "Switch to partner view" at bounding box center [949, 48] width 157 height 24
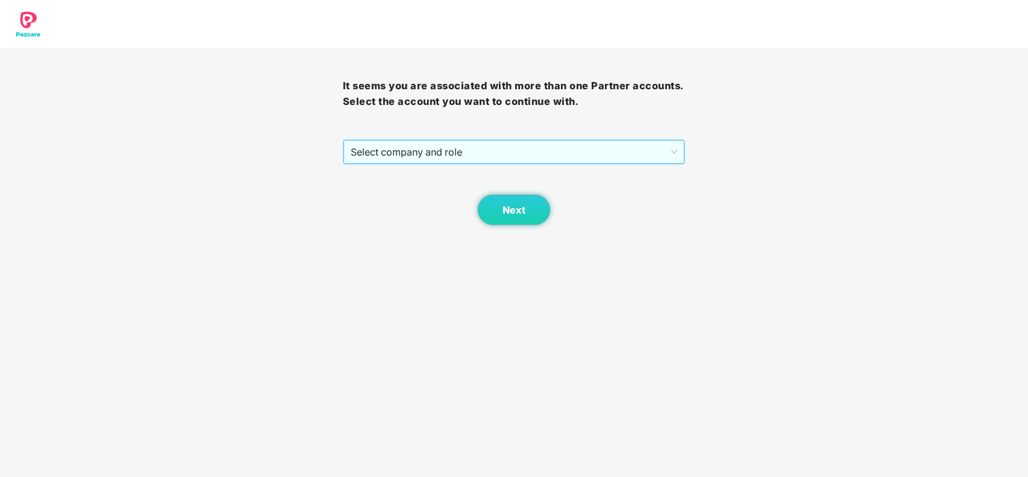
click at [447, 161] on span "Select company and role" at bounding box center [514, 151] width 327 height 23
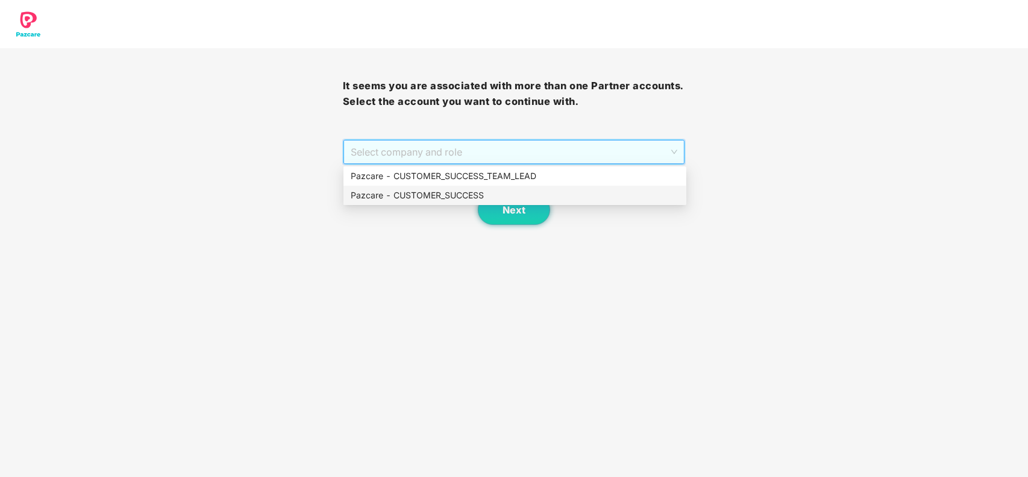
click at [434, 199] on div "Pazcare - CUSTOMER_SUCCESS" at bounding box center [515, 195] width 328 height 13
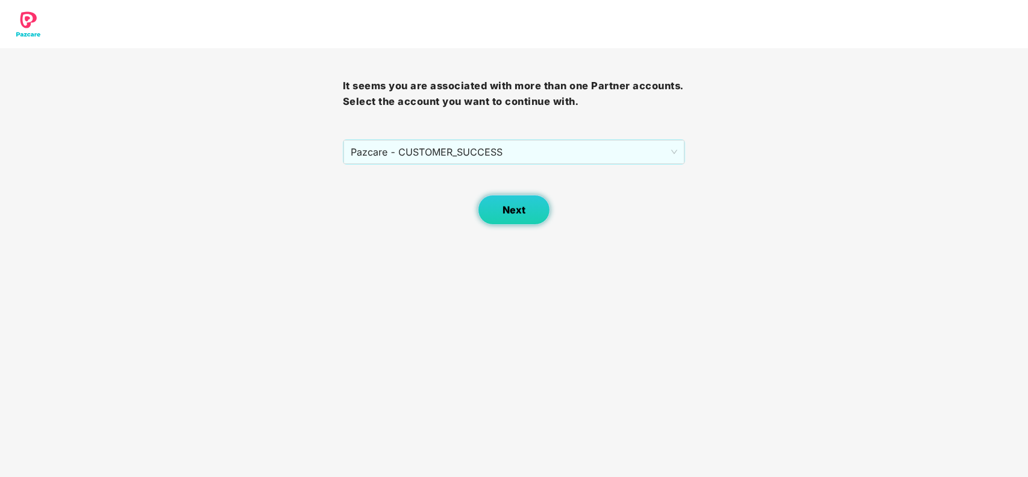
click at [502, 224] on button "Next" at bounding box center [514, 210] width 72 height 30
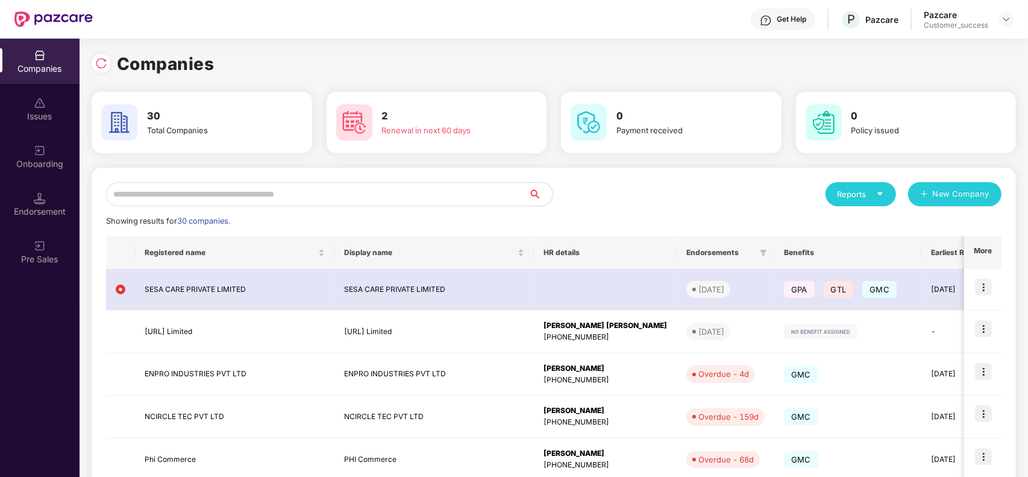
click at [300, 175] on div "Reports New Company Showing results for 30 companies. Registered name Display n…" at bounding box center [554, 460] width 924 height 584
click at [279, 193] on input "text" at bounding box center [317, 194] width 422 height 24
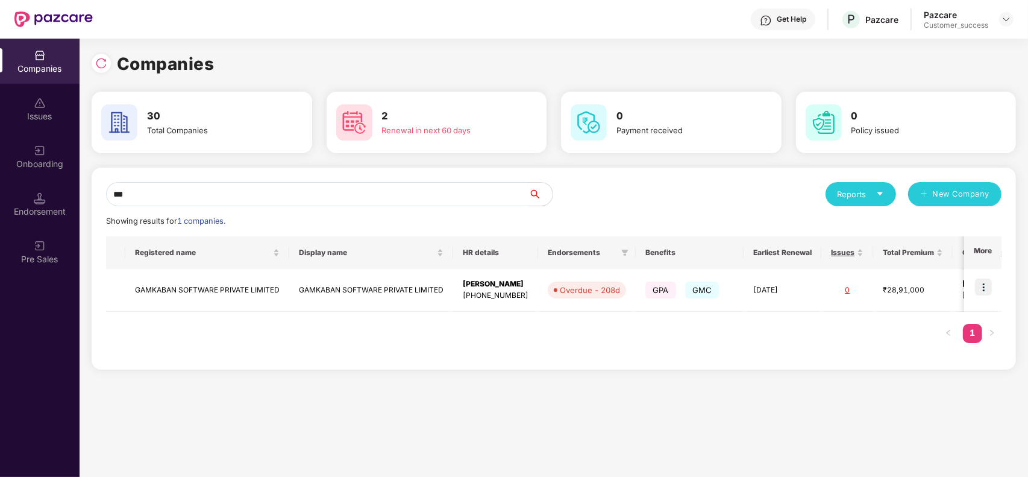
type input "***"
click at [986, 291] on img at bounding box center [983, 286] width 17 height 17
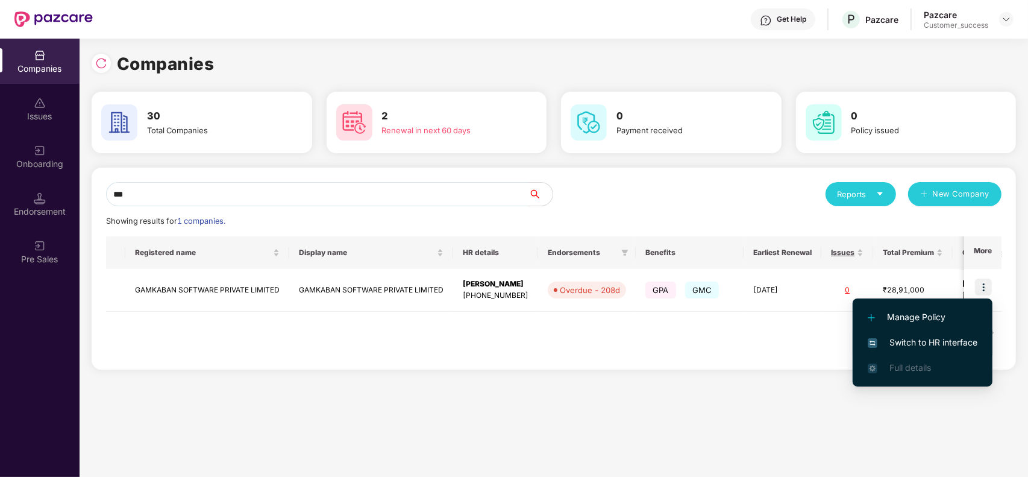
click at [916, 333] on li "Switch to HR interface" at bounding box center [923, 342] width 140 height 25
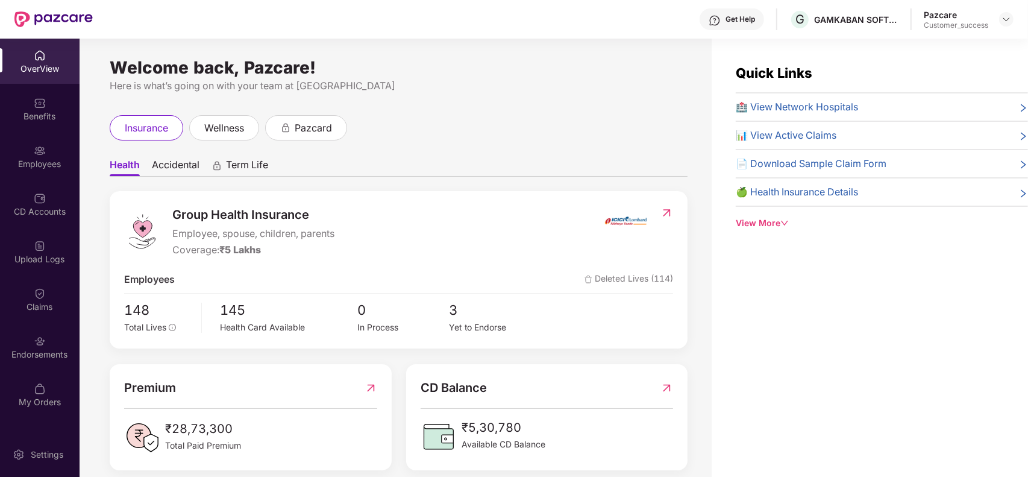
click at [45, 172] on div "Employees" at bounding box center [40, 156] width 80 height 45
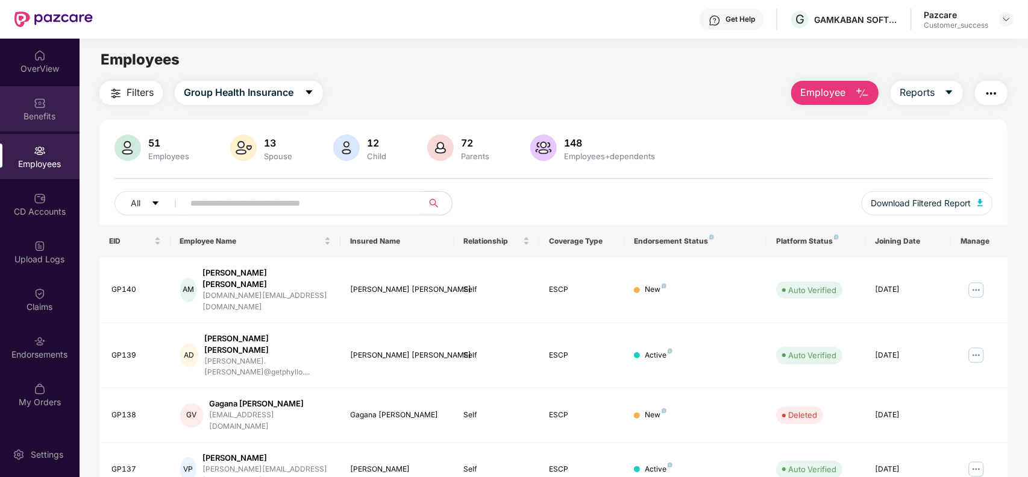
click at [39, 112] on div "Benefits" at bounding box center [40, 116] width 80 height 12
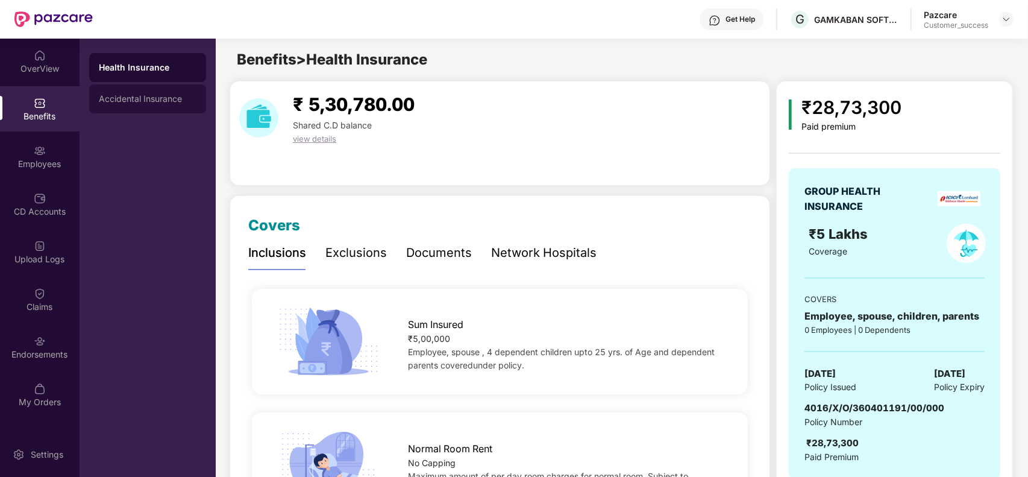
click at [148, 94] on div "Accidental Insurance" at bounding box center [148, 99] width 98 height 10
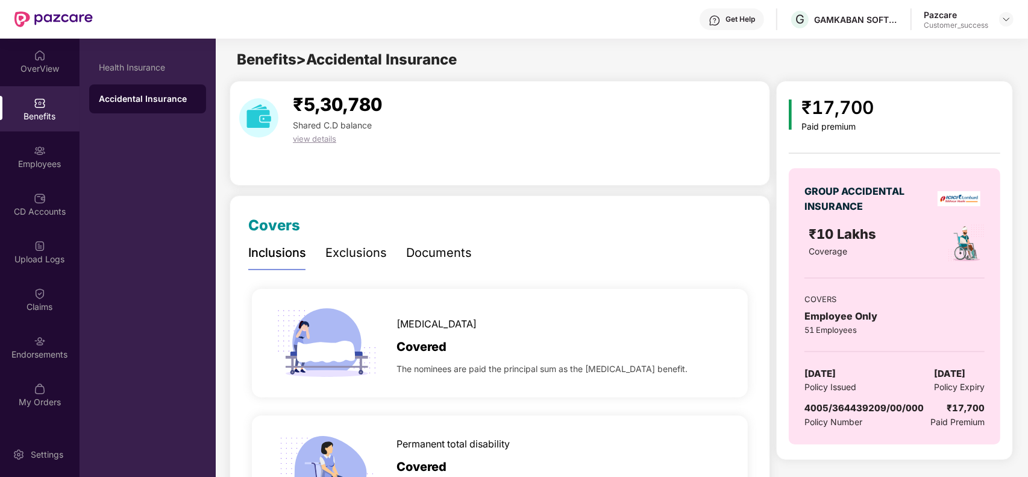
click at [929, 127] on div "₹17,700 Paid premium GROUP ACCIDENTAL INSURANCE ₹10 Lakhs Coverage COVERS Emplo…" at bounding box center [895, 274] width 212 height 363
